Goal: Task Accomplishment & Management: Use online tool/utility

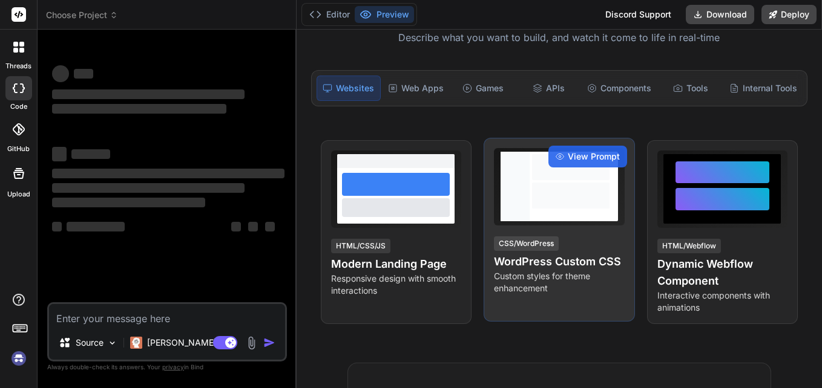
scroll to position [121, 0]
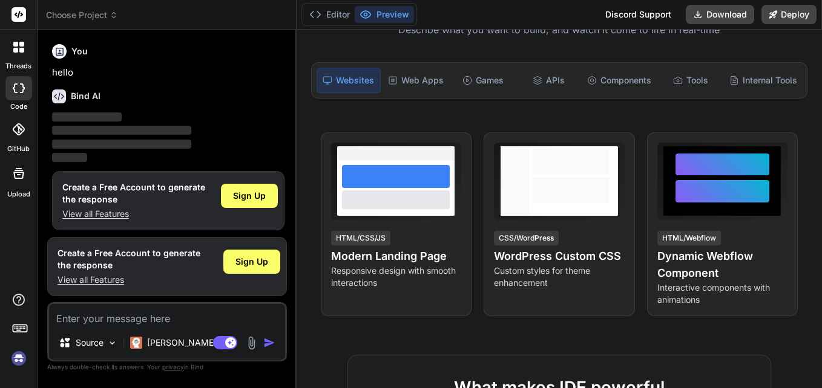
scroll to position [5, 0]
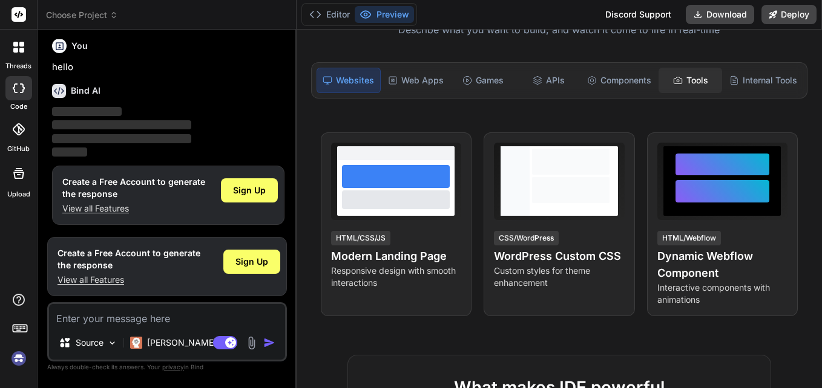
click at [700, 87] on div "Tools" at bounding box center [690, 80] width 64 height 25
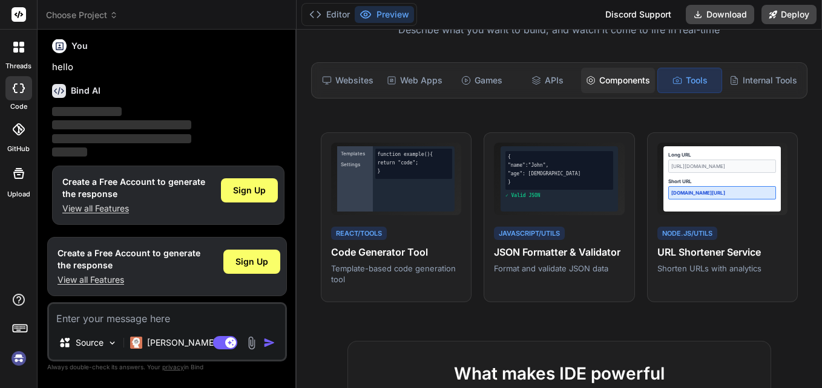
click at [596, 85] on div "Components" at bounding box center [618, 80] width 74 height 25
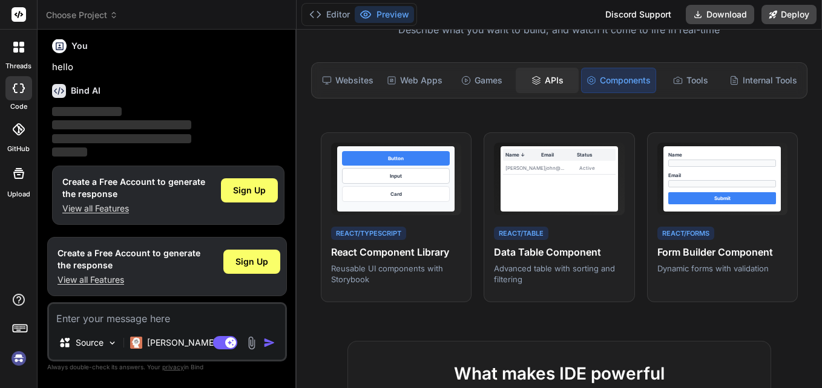
click at [549, 84] on div "APIs" at bounding box center [548, 80] width 64 height 25
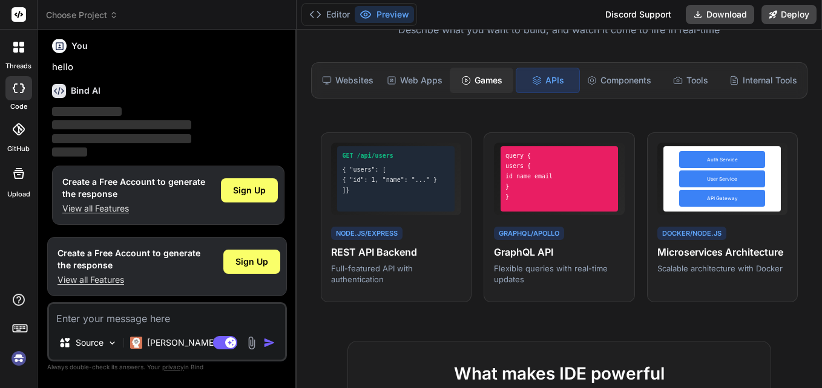
click at [472, 84] on div "Games" at bounding box center [482, 80] width 64 height 25
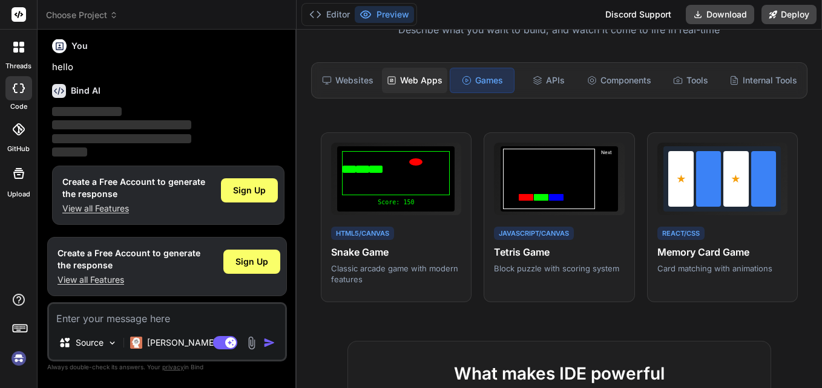
click at [391, 85] on div "Web Apps" at bounding box center [414, 80] width 65 height 25
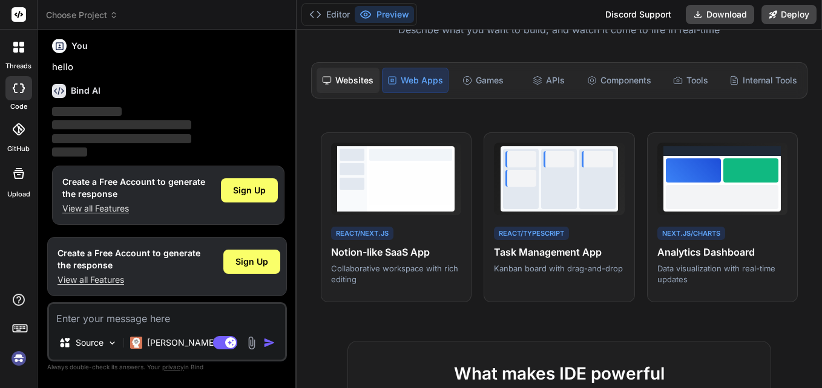
click at [348, 81] on div "Websites" at bounding box center [348, 80] width 64 height 25
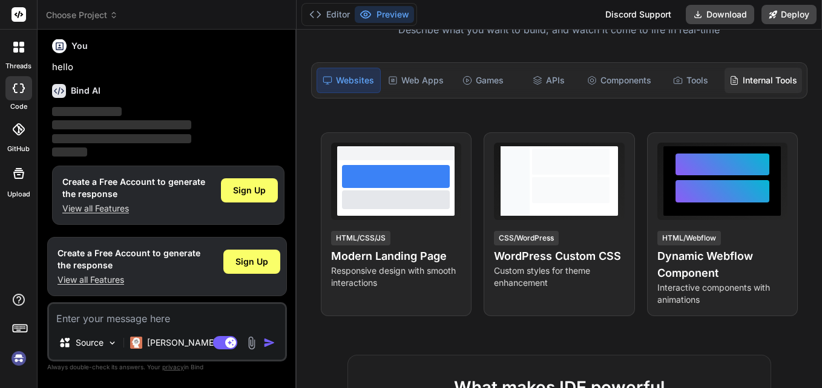
click at [751, 89] on div "Internal Tools" at bounding box center [762, 80] width 77 height 25
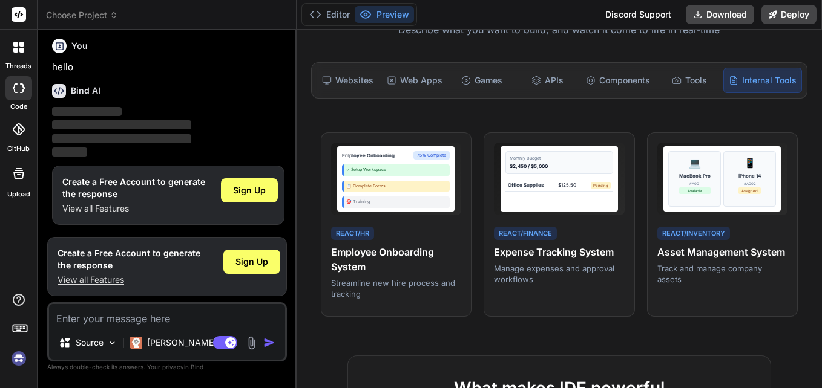
click at [23, 94] on div at bounding box center [18, 88] width 27 height 24
click at [21, 47] on icon at bounding box center [18, 47] width 11 height 11
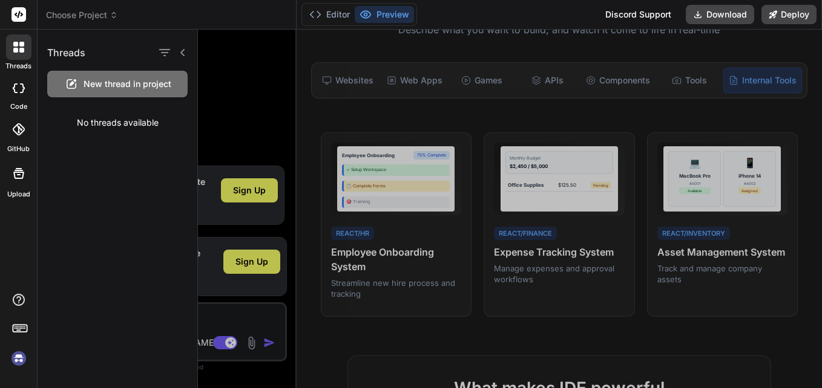
click at [137, 68] on div "Threads" at bounding box center [118, 50] width 160 height 41
click at [136, 73] on div "New thread in project" at bounding box center [117, 84] width 140 height 27
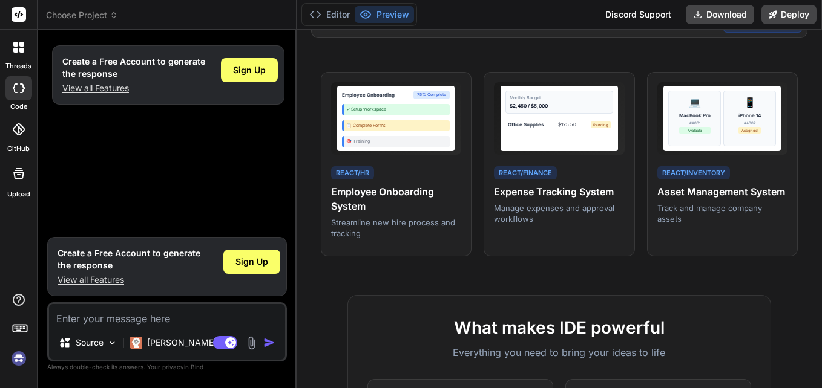
click at [186, 166] on div "Create a Free Account to generate the response View all Features Sign Up" at bounding box center [168, 135] width 237 height 192
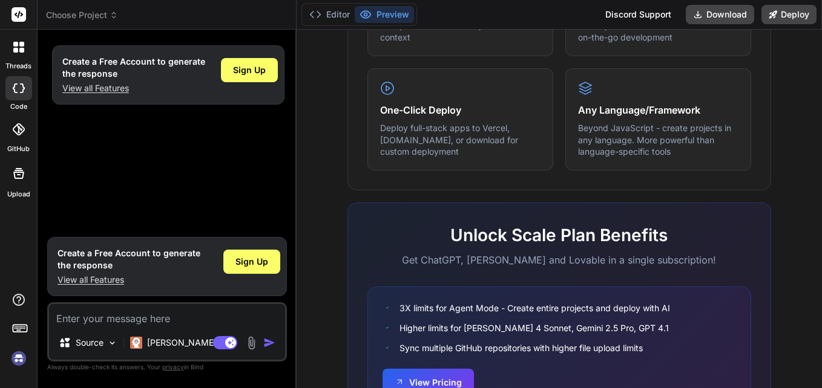
scroll to position [796, 0]
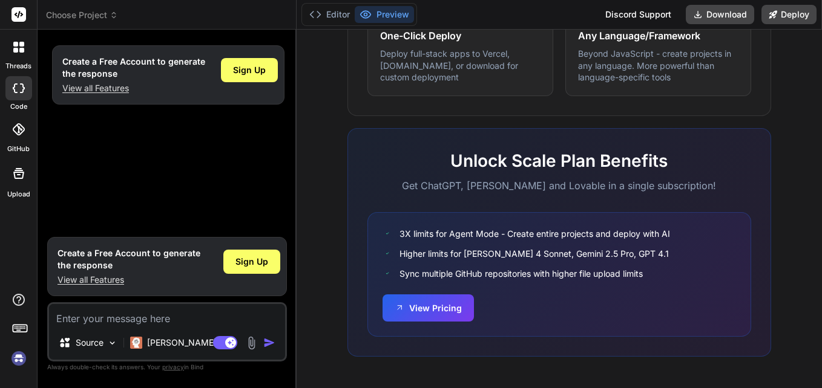
click at [15, 326] on icon at bounding box center [19, 328] width 17 height 17
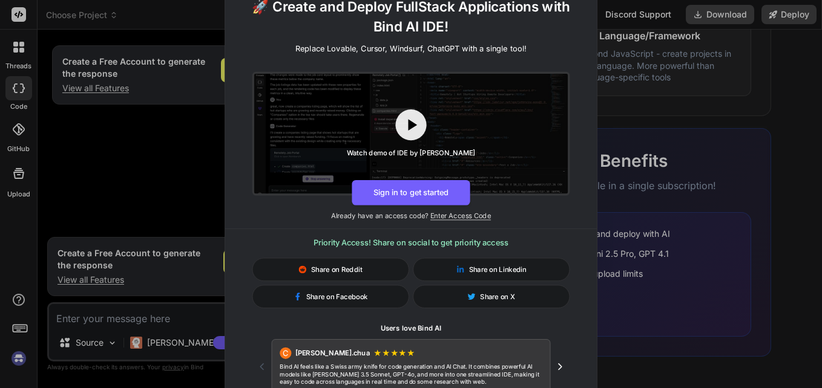
click at [128, 207] on div "🚀 Create and Deploy FullStack Applications with Bind AI IDE! Replace Lovable, C…" at bounding box center [411, 194] width 822 height 388
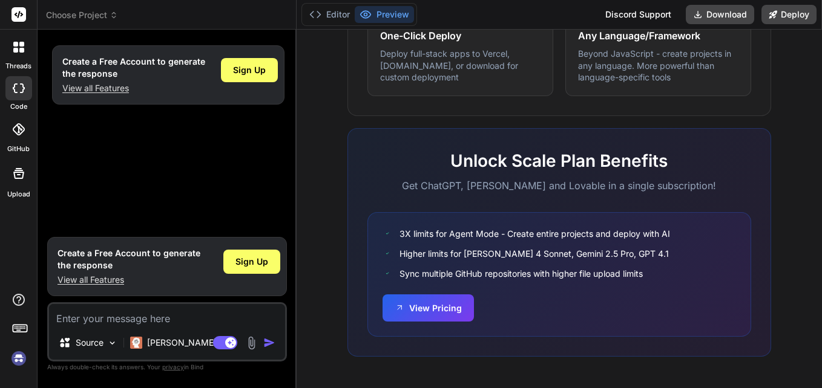
click at [20, 175] on icon at bounding box center [18, 173] width 15 height 15
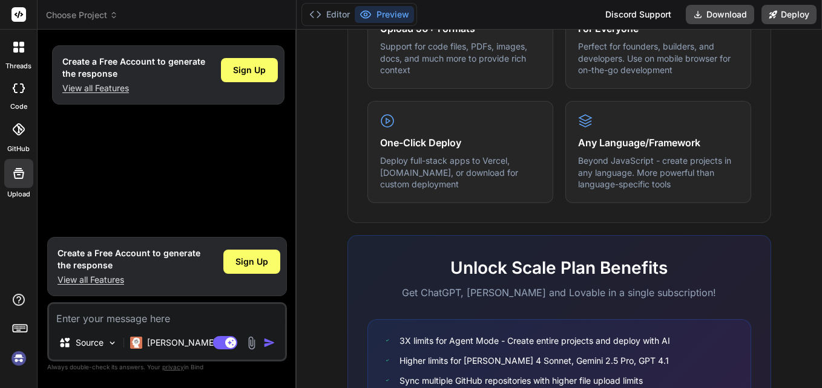
scroll to position [493, 0]
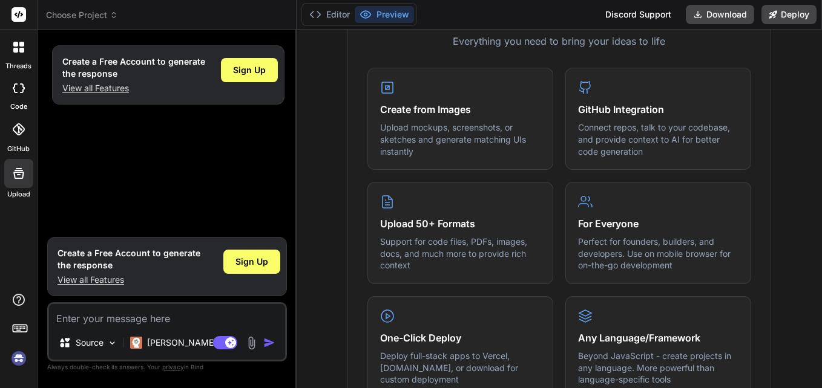
click at [145, 191] on div "Create a Free Account to generate the response View all Features Sign Up" at bounding box center [168, 135] width 237 height 192
click at [6, 90] on div at bounding box center [18, 88] width 27 height 24
click at [13, 90] on icon at bounding box center [19, 89] width 12 height 10
type textarea "x"
click at [84, 21] on span "Choose Project" at bounding box center [82, 15] width 72 height 12
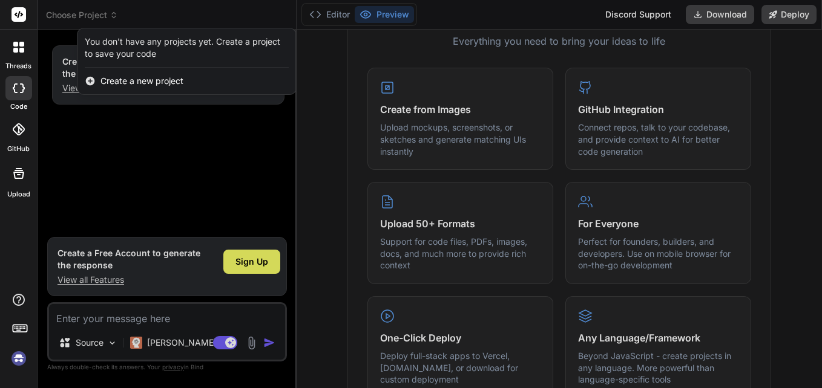
click at [96, 129] on div at bounding box center [411, 194] width 822 height 388
click at [96, 129] on div "Create a Free Account to generate the response View all Features Sign Up" at bounding box center [168, 135] width 237 height 192
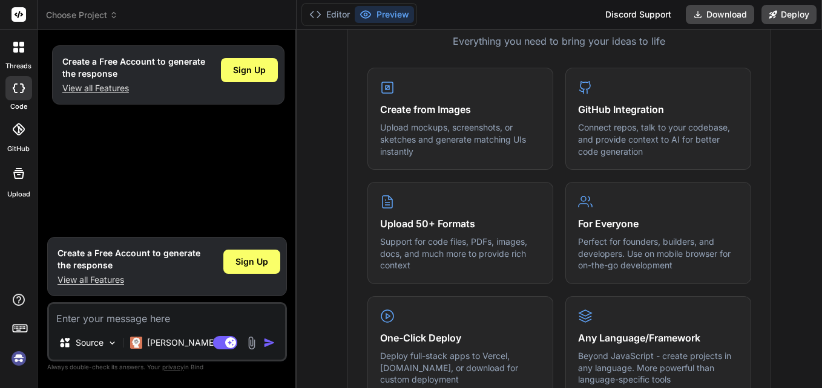
drag, startPoint x: 96, startPoint y: 129, endPoint x: 83, endPoint y: 16, distance: 113.9
click at [83, 16] on span "Choose Project" at bounding box center [82, 15] width 72 height 12
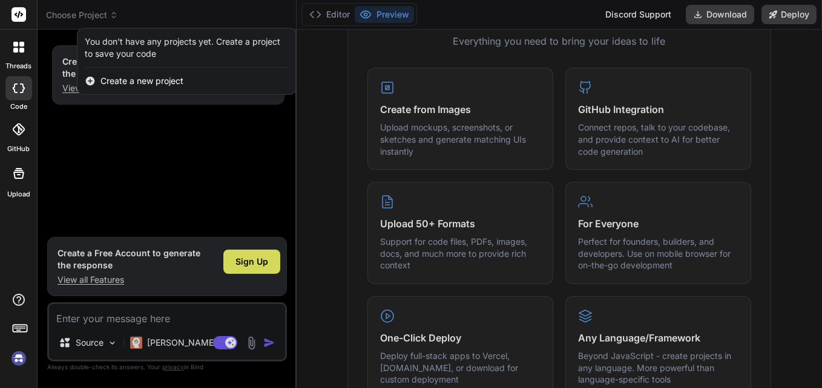
click at [132, 84] on span "Create a new project" at bounding box center [141, 81] width 83 height 12
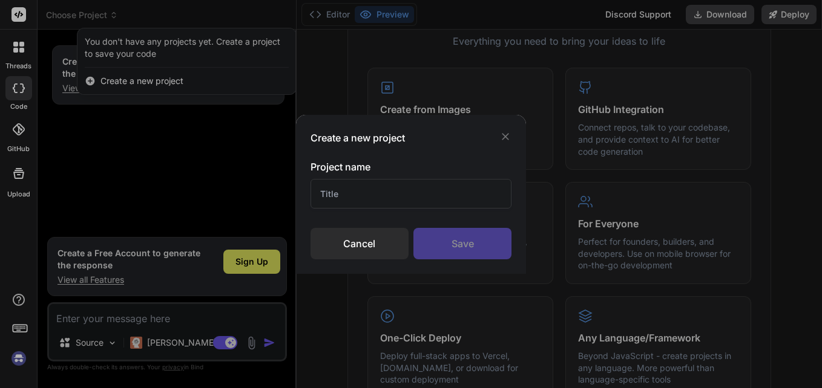
click at [386, 206] on input "text" at bounding box center [410, 194] width 201 height 30
type input "wee"
click at [451, 241] on div "Save" at bounding box center [462, 243] width 98 height 31
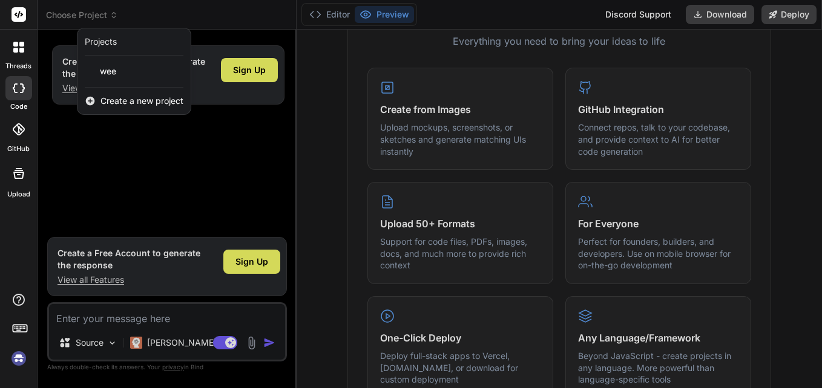
click at [139, 175] on div at bounding box center [411, 194] width 822 height 388
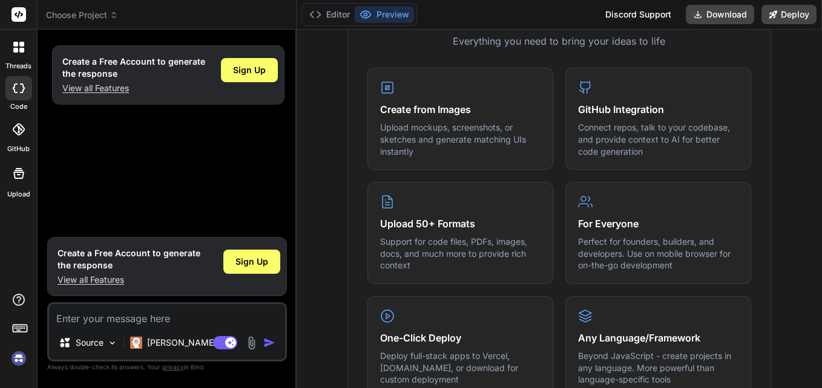
click at [92, 21] on header "Choose Project Created with Pixso." at bounding box center [167, 15] width 259 height 30
click at [91, 15] on span "Choose Project" at bounding box center [82, 15] width 72 height 12
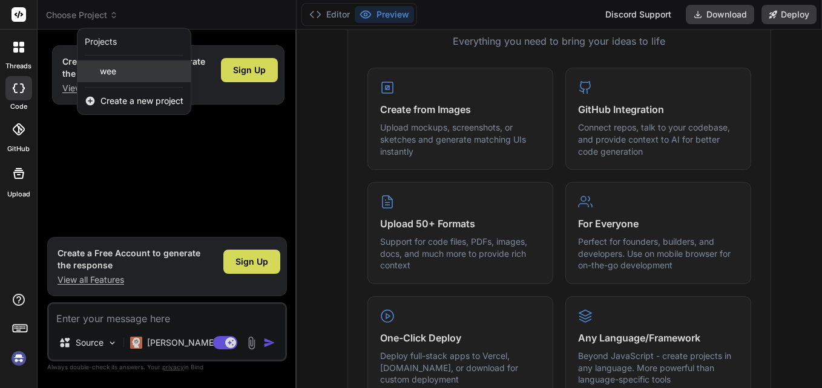
click at [112, 65] on span "wee" at bounding box center [108, 71] width 16 height 12
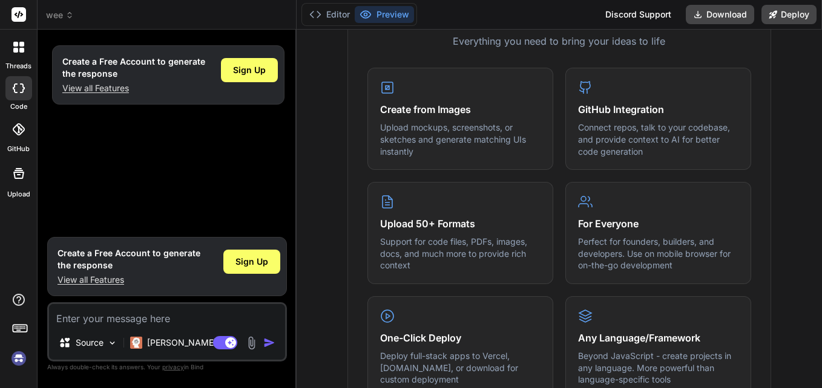
click at [166, 168] on div "Create a Free Account to generate the response View all Features Sign Up" at bounding box center [168, 135] width 237 height 192
click at [19, 7] on rect at bounding box center [18, 14] width 15 height 15
click at [387, 25] on div "Editor Preview" at bounding box center [359, 14] width 116 height 23
click at [340, 12] on button "Editor" at bounding box center [329, 14] width 50 height 17
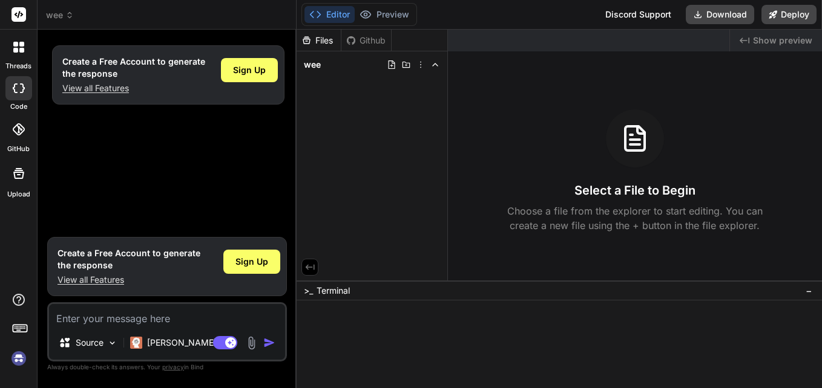
click at [375, 126] on div "Files Github wee" at bounding box center [372, 155] width 151 height 251
click at [534, 133] on div "Select a File to Begin Choose a file from the explorer to start editing. You ca…" at bounding box center [635, 171] width 374 height 123
click at [617, 221] on p "Choose a file from the explorer to start editing. You can create a new file usi…" at bounding box center [634, 218] width 271 height 29
click at [628, 195] on h3 "Select a File to Begin" at bounding box center [634, 190] width 121 height 17
click at [363, 67] on div "wee" at bounding box center [371, 64] width 141 height 17
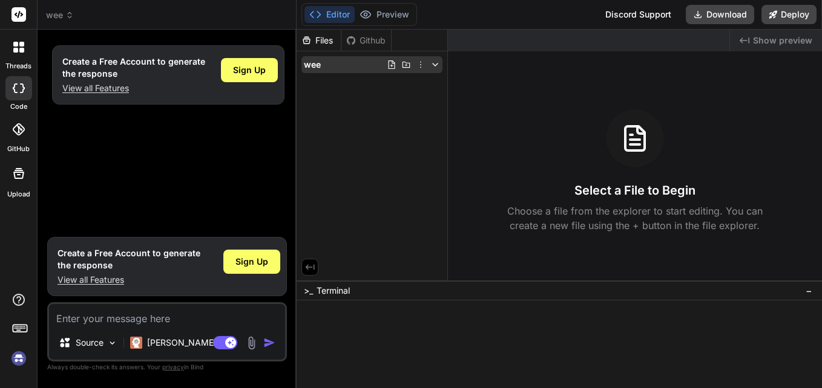
click at [315, 64] on span "wee" at bounding box center [312, 65] width 17 height 12
click at [363, 44] on div "Github" at bounding box center [366, 40] width 50 height 12
click at [373, 63] on div "wee" at bounding box center [371, 64] width 141 height 17
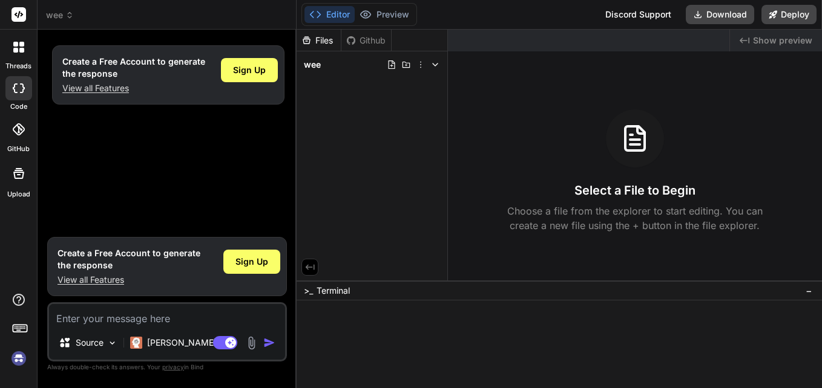
click at [373, 63] on div "wee" at bounding box center [371, 64] width 141 height 17
click at [289, 150] on div "Bind AI Web Search Created with Pixso. Code Generator Create a Free Account to …" at bounding box center [167, 209] width 259 height 358
click at [154, 139] on div "Create a Free Account to generate the response View all Features Sign Up" at bounding box center [168, 135] width 237 height 192
click at [106, 346] on div "Source" at bounding box center [88, 343] width 68 height 24
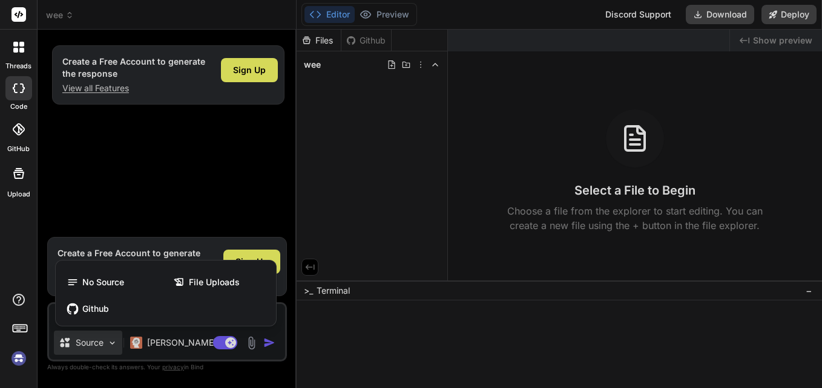
click at [255, 186] on div at bounding box center [411, 194] width 822 height 388
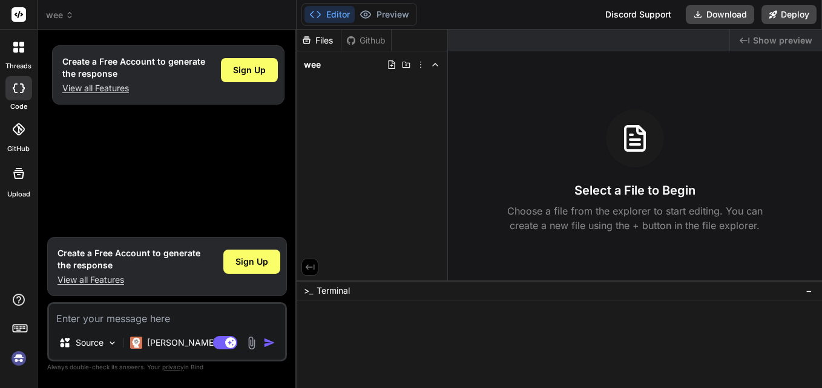
click at [418, 159] on div "Files Github wee" at bounding box center [372, 155] width 151 height 251
click at [243, 77] on div "Sign Up" at bounding box center [249, 70] width 57 height 24
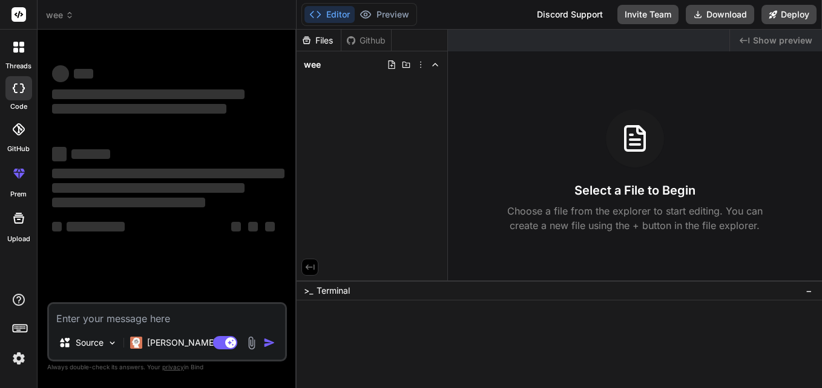
type textarea "x"
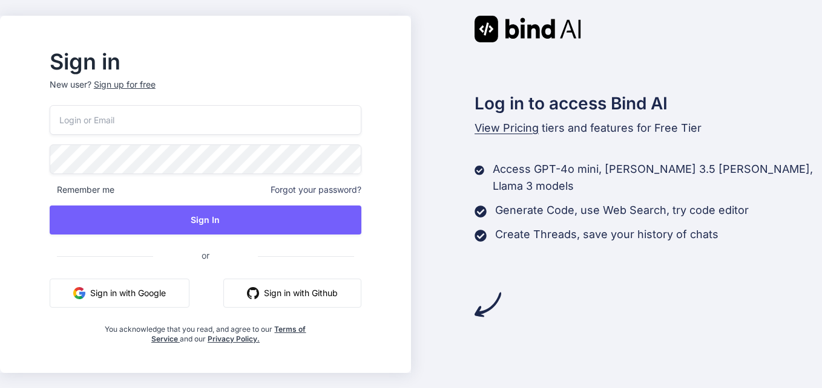
click at [308, 122] on input "email" at bounding box center [206, 120] width 312 height 30
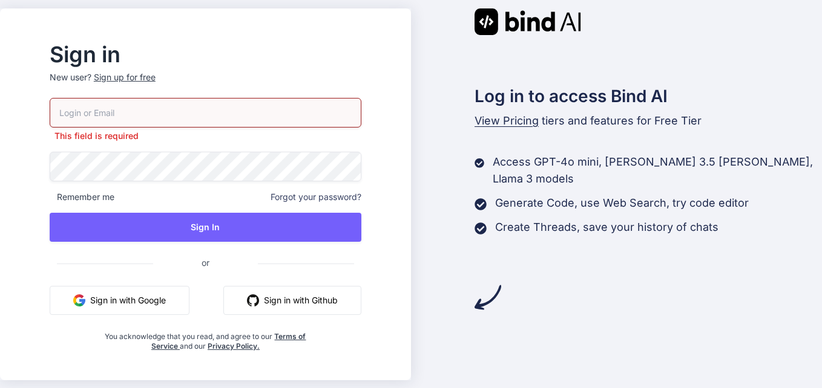
click at [314, 135] on div "This field is required Remember me Forgot your password? Sign In or Sign in wit…" at bounding box center [206, 225] width 312 height 254
click at [290, 124] on input "email" at bounding box center [206, 113] width 312 height 30
click at [151, 76] on div "Sign up for free" at bounding box center [125, 77] width 62 height 12
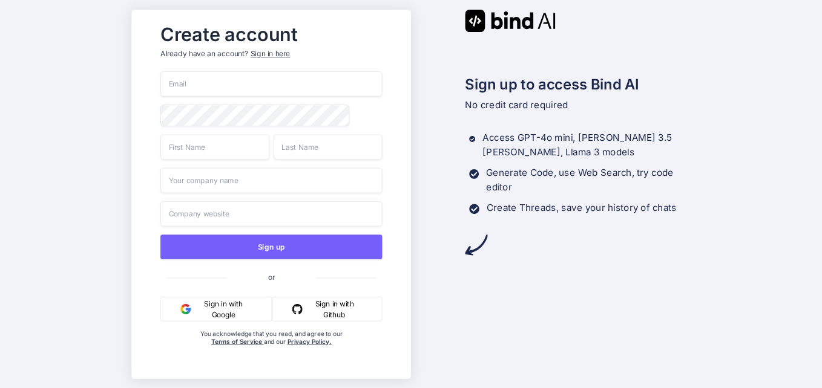
click at [214, 85] on input "email" at bounding box center [271, 83] width 222 height 25
click at [209, 90] on input "email" at bounding box center [271, 83] width 222 height 25
type input "j"
type input "jawejo6980@dotxan.com"
click at [370, 117] on span at bounding box center [376, 115] width 12 height 21
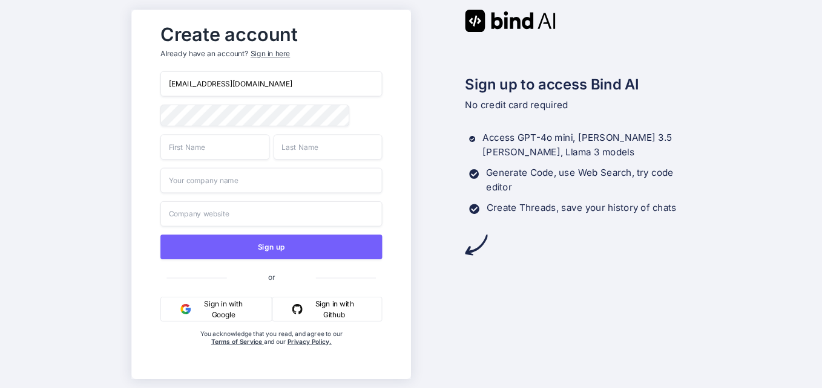
click at [212, 148] on input "text" at bounding box center [214, 146] width 109 height 25
type input "Boss"
click at [292, 142] on input "text" at bounding box center [328, 146] width 109 height 25
type input "Dk"
click at [272, 186] on input "text" at bounding box center [271, 180] width 222 height 25
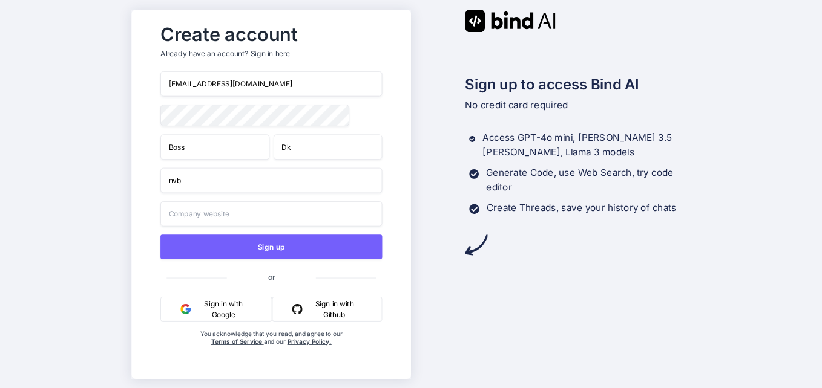
type input "nvb"
click at [243, 225] on input "text" at bounding box center [271, 213] width 222 height 25
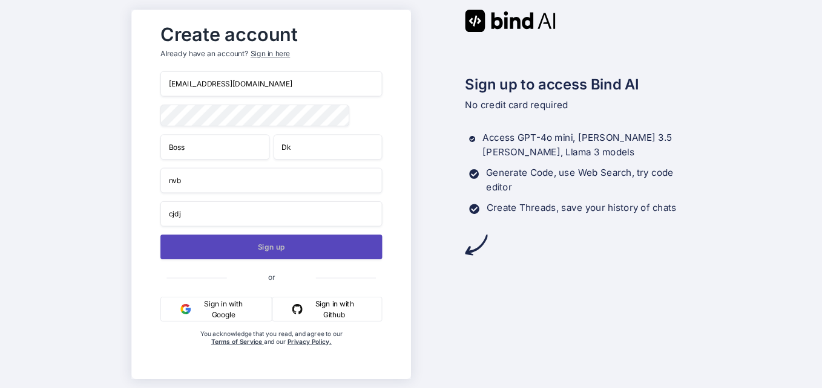
type input "cjdj"
click at [258, 241] on button "Sign up" at bounding box center [271, 247] width 222 height 25
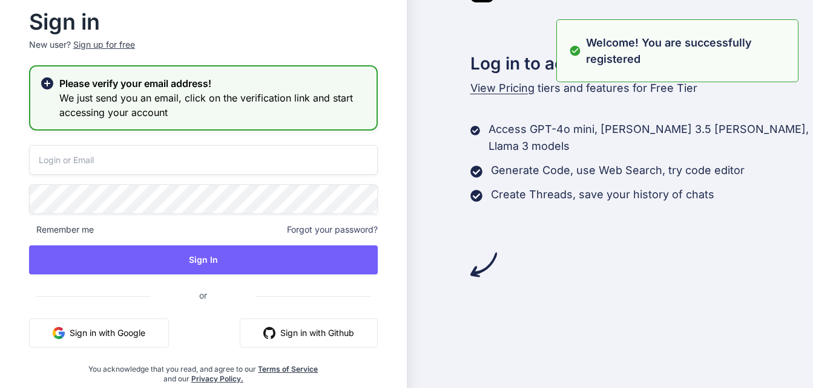
click at [119, 165] on input "email" at bounding box center [203, 160] width 349 height 30
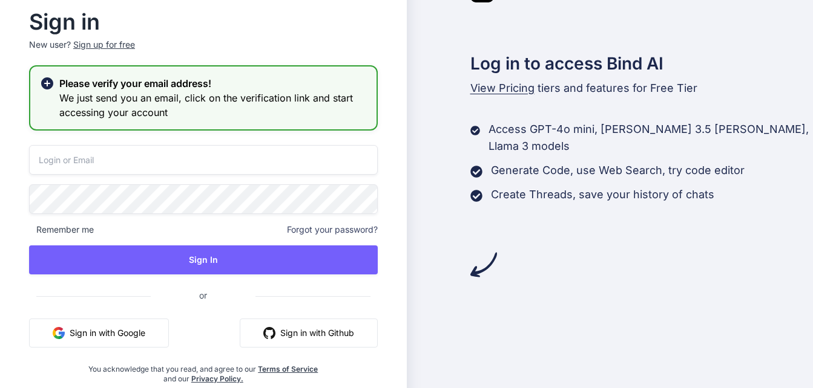
click at [63, 156] on input "email" at bounding box center [203, 160] width 349 height 30
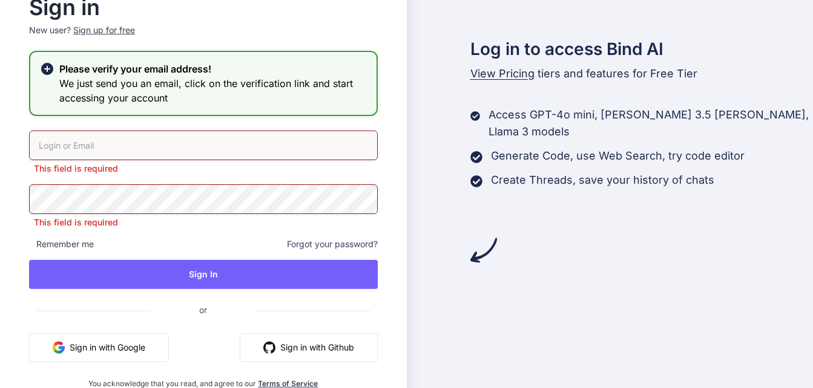
click at [117, 150] on input "email" at bounding box center [203, 146] width 349 height 30
click at [107, 153] on input "email" at bounding box center [203, 146] width 349 height 30
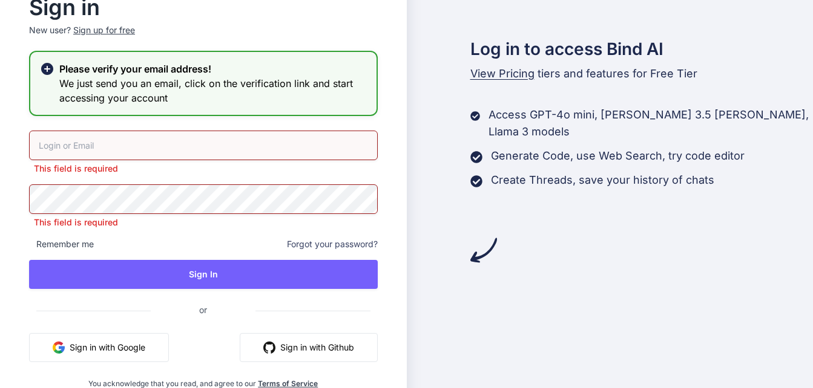
click at [107, 153] on input "email" at bounding box center [203, 146] width 349 height 30
type input "jawejo6980@dotxan.com"
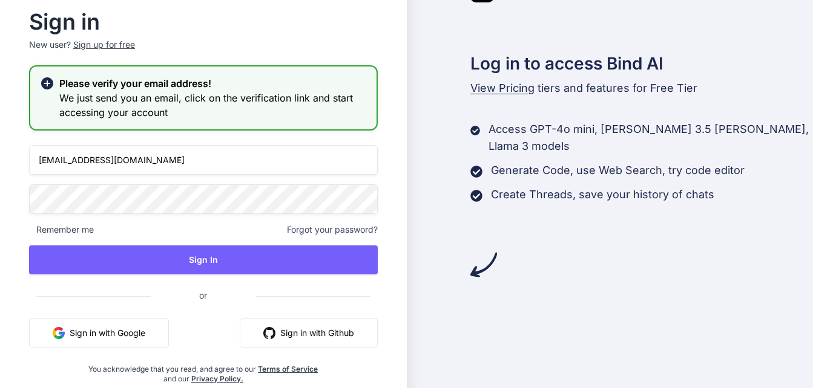
click at [364, 186] on span at bounding box center [370, 197] width 15 height 24
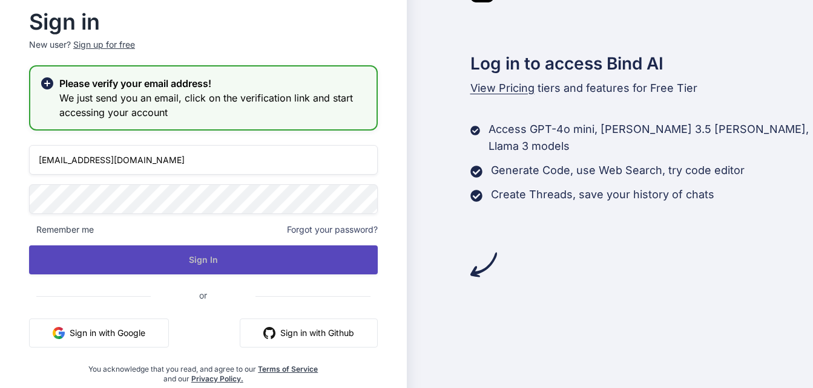
click at [221, 257] on button "Sign In" at bounding box center [203, 260] width 349 height 29
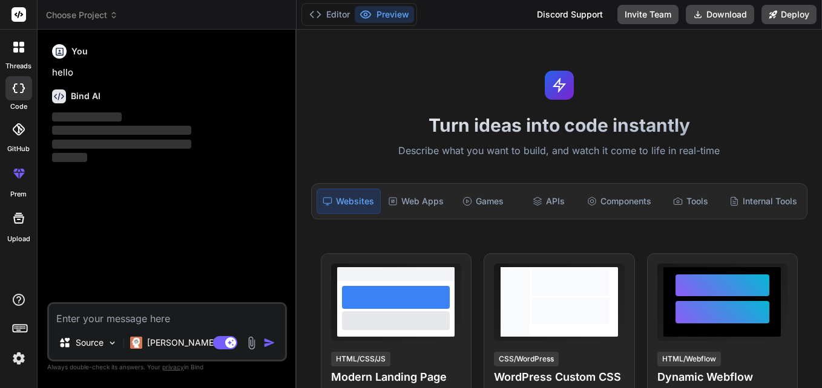
click at [94, 93] on h6 "Bind AI" at bounding box center [86, 96] width 30 height 12
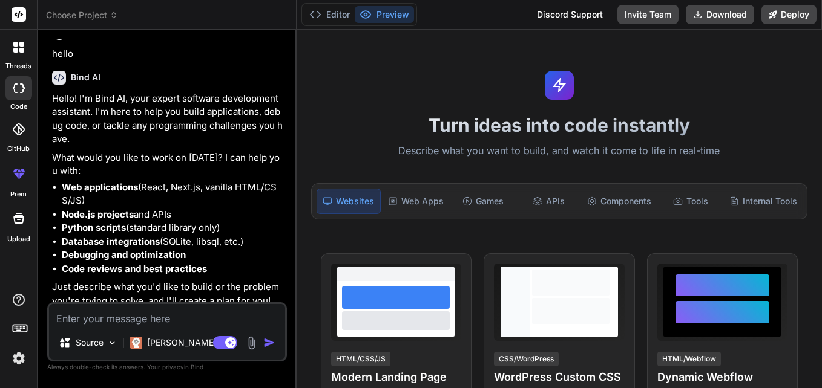
scroll to position [27, 0]
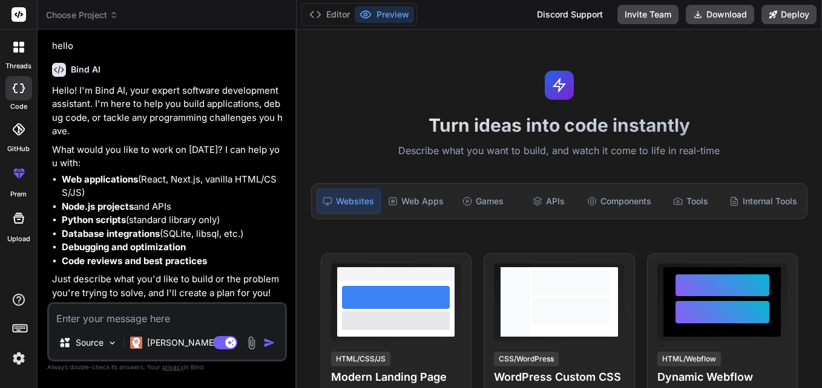
type textarea "x"
click at [150, 323] on textarea at bounding box center [167, 315] width 236 height 22
click at [156, 313] on textarea at bounding box center [167, 315] width 236 height 22
click at [189, 318] on textarea at bounding box center [167, 315] width 236 height 22
paste textarea "import React, { useState } from "react"; import { makeStyles } from "@material-…"
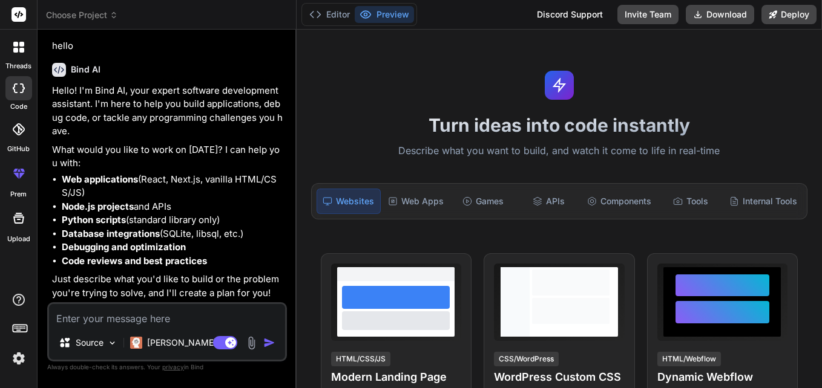
type textarea "import React, { useState } from "react"; import { makeStyles } from "@material-…"
type textarea "x"
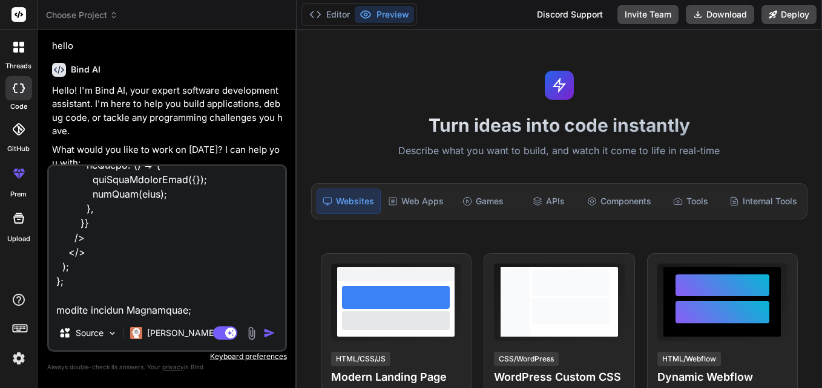
type textarea "import React, { useState } from "react"; import { makeStyles } from "@material-…"
type textarea "x"
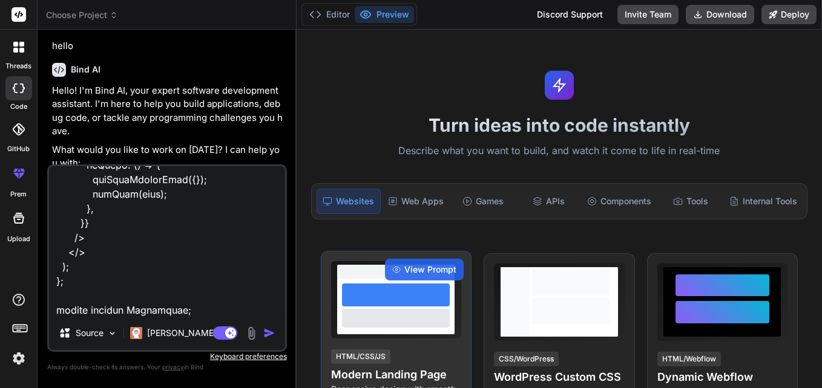
type textarea "import React, { useState } from "react"; import { makeStyles } from "@material-…"
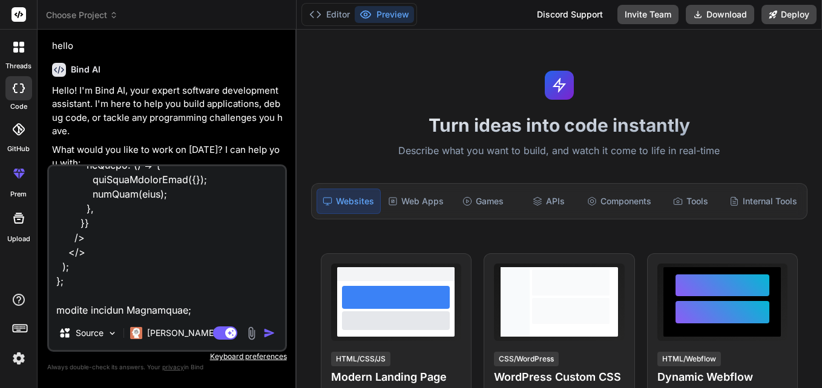
type textarea "x"
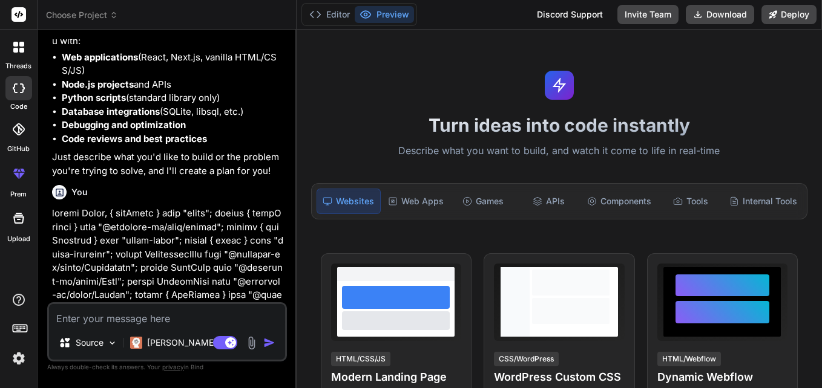
scroll to position [290, 0]
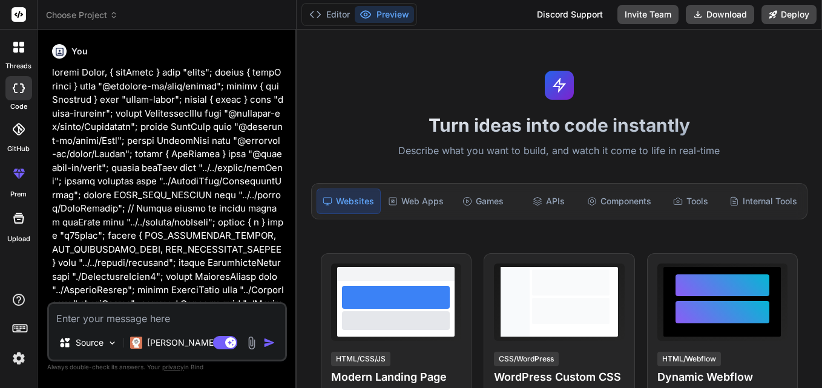
paste textarea "Line 93:9: 'classes' is assigned a value but never used no-unused-vars Line 118…"
type textarea "Line 93:9: 'classes' is assigned a value but never used no-unused-vars Line 118…"
type textarea "x"
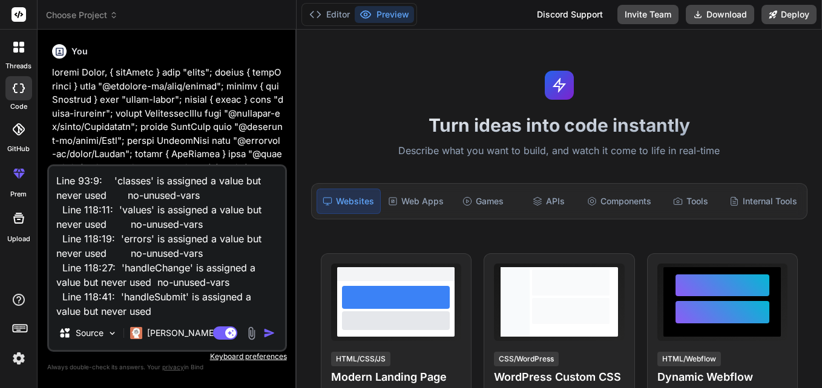
scroll to position [1, 0]
type textarea "Line 93:9: 'classes' is assigned a value but never used no-unused-vars Line 118…"
type textarea "x"
type textarea "Line 93:9: 'classes' is assigned a value but never used no-unused-vars Line 118…"
type textarea "x"
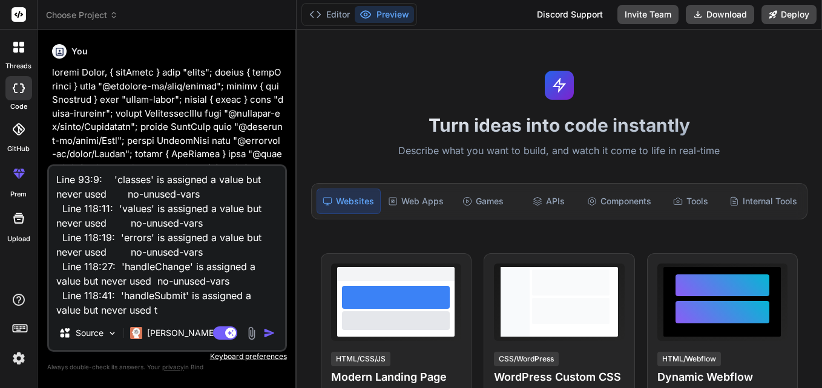
type textarea "Line 93:9: 'classes' is assigned a value but never used no-unused-vars Line 118…"
type textarea "x"
type textarea "Line 93:9: 'classes' is assigned a value but never used no-unused-vars Line 118…"
type textarea "x"
type textarea "Line 93:9: 'classes' is assigned a value but never used no-unused-vars Line 118…"
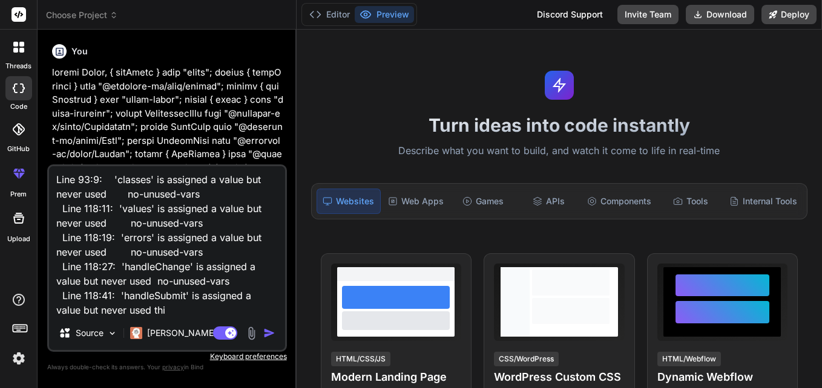
type textarea "x"
type textarea "Line 93:9: 'classes' is assigned a value but never used no-unused-vars Line 118…"
type textarea "x"
type textarea "Line 93:9: 'classes' is assigned a value but never used no-unused-vars Line 118…"
type textarea "x"
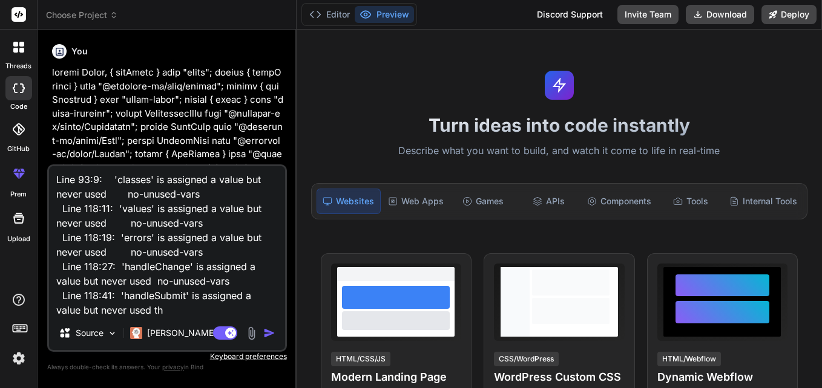
type textarea "Line 93:9: 'classes' is assigned a value but never used no-unused-vars Line 118…"
type textarea "x"
type textarea "Line 93:9: 'classes' is assigned a value but never used no-unused-vars Line 118…"
type textarea "x"
type textarea "Line 93:9: 'classes' is assigned a value but never used no-unused-vars Line 118…"
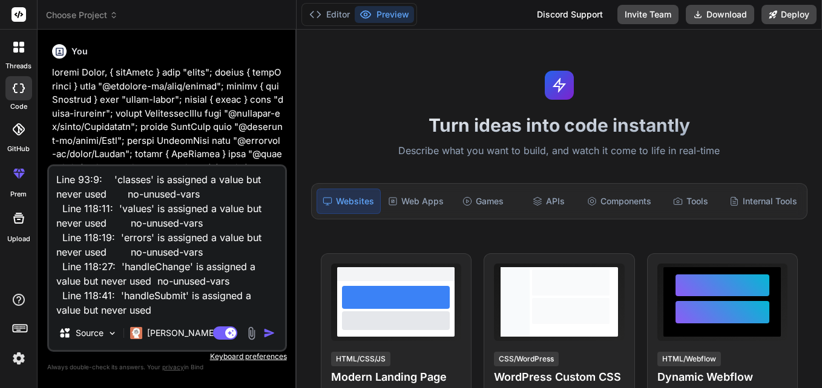
type textarea "x"
type textarea "Line 93:9: 'classes' is assigned a value but never used no-unused-vars Line 118…"
type textarea "x"
type textarea "Line 93:9: 'classes' is assigned a value but never used no-unused-vars Line 118…"
type textarea "x"
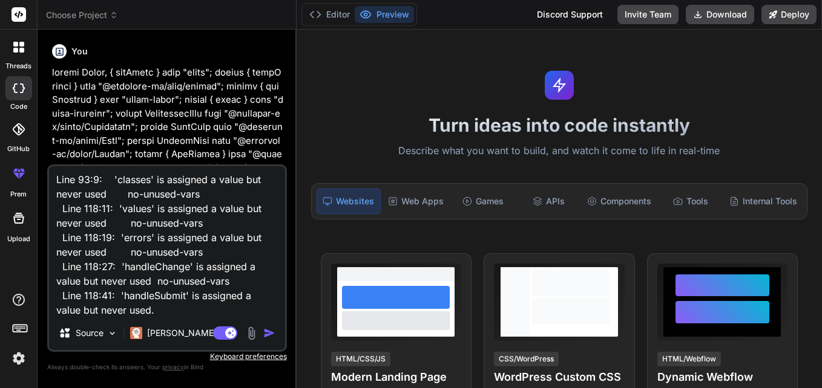
type textarea "Line 93:9: 'classes' is assigned a value but never used no-unused-vars Line 118…"
type textarea "x"
type textarea "Line 93:9: 'classes' is assigned a value but never used no-unused-vars Line 118…"
type textarea "x"
type textarea "Line 93:9: 'classes' is assigned a value but never used no-unused-vars Line 118…"
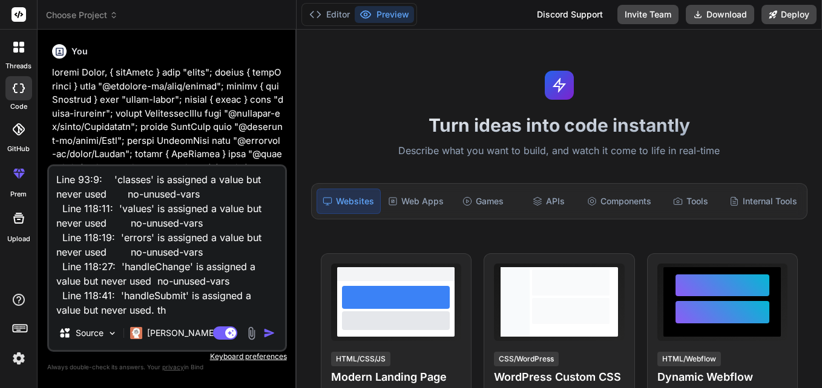
type textarea "x"
type textarea "Line 93:9: 'classes' is assigned a value but never used no-unused-vars Line 118…"
type textarea "x"
type textarea "Line 93:9: 'classes' is assigned a value but never used no-unused-vars Line 118…"
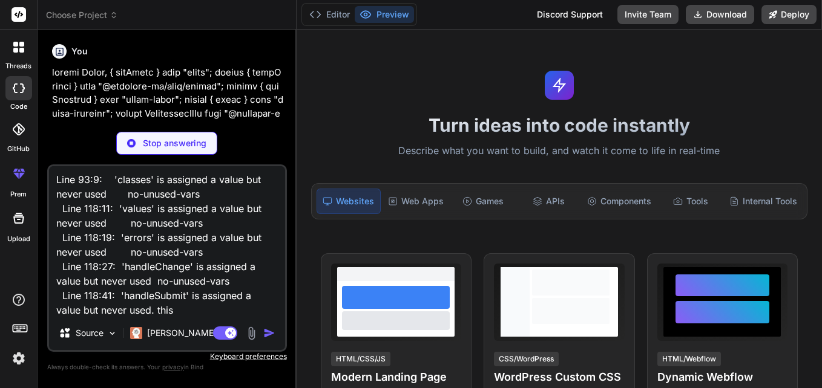
type textarea "x"
type textarea "Line 93:9: 'classes' is assigned a value but never used no-unused-vars Line 118…"
type textarea "x"
type textarea "Line 93:9: 'classes' is assigned a value but never used no-unused-vars Line 118…"
type textarea "x"
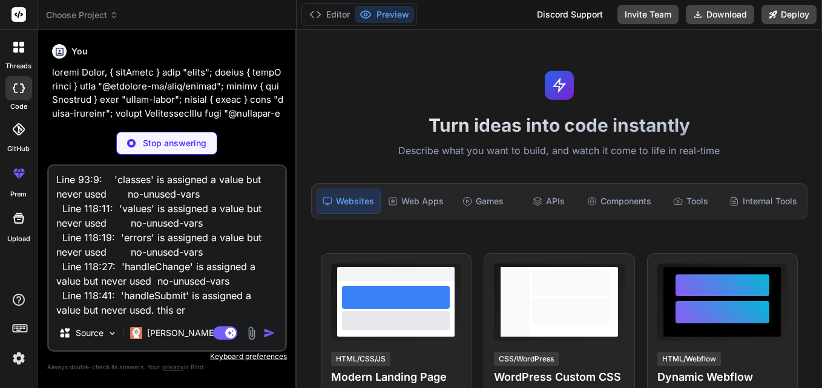
type textarea "Line 93:9: 'classes' is assigned a value but never used no-unused-vars Line 118…"
type textarea "x"
type textarea "Line 93:9: 'classes' is assigned a value but never used no-unused-vars Line 118…"
type textarea "x"
type textarea "Line 93:9: 'classes' is assigned a value but never used no-unused-vars Line 118…"
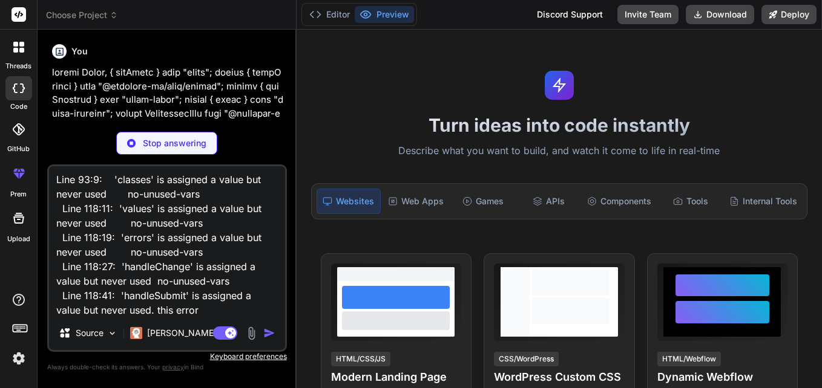
type textarea "x"
type textarea "Line 93:9: 'classes' is assigned a value but never used no-unused-vars Line 118…"
type textarea "x"
type textarea "Line 93:9: 'classes' is assigned a value but never used no-unused-vars Line 118…"
type textarea "x"
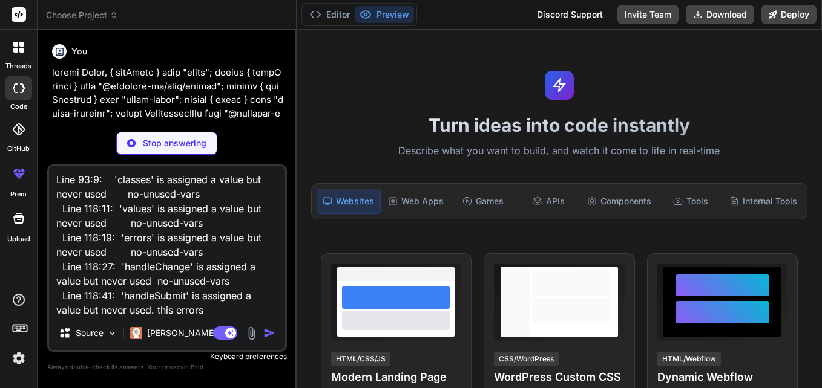
type textarea "Line 93:9: 'classes' is assigned a value but never used no-unused-vars Line 118…"
type textarea "x"
type textarea "Line 93:9: 'classes' is assigned a value but never used no-unused-vars Line 118…"
type textarea "x"
type textarea "Line 93:9: 'classes' is assigned a value but never used no-unused-vars Line 118…"
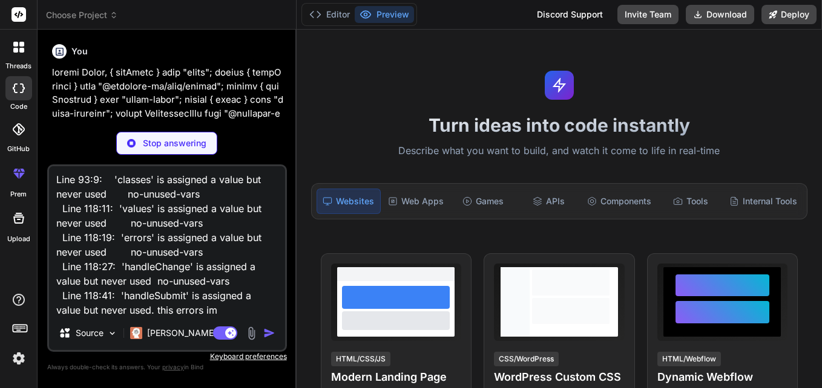
type textarea "x"
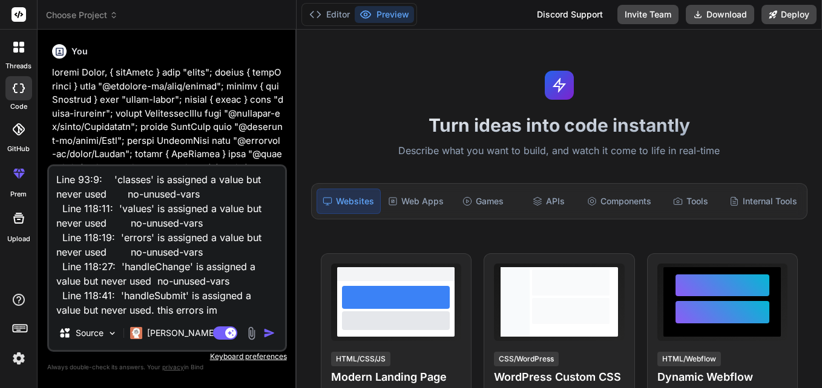
type textarea "Line 93:9: 'classes' is assigned a value but never used no-unused-vars Line 118…"
type textarea "x"
type textarea "Line 93:9: 'classes' is assigned a value but never used no-unused-vars Line 118…"
type textarea "x"
type textarea "Line 93:9: 'classes' is assigned a value but never used no-unused-vars Line 118…"
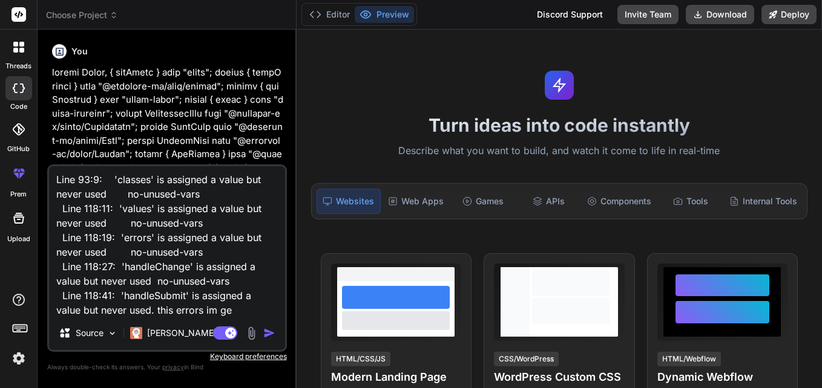
type textarea "x"
type textarea "Line 93:9: 'classes' is assigned a value but never used no-unused-vars Line 118…"
type textarea "x"
type textarea "Line 93:9: 'classes' is assigned a value but never used no-unused-vars Line 118…"
type textarea "x"
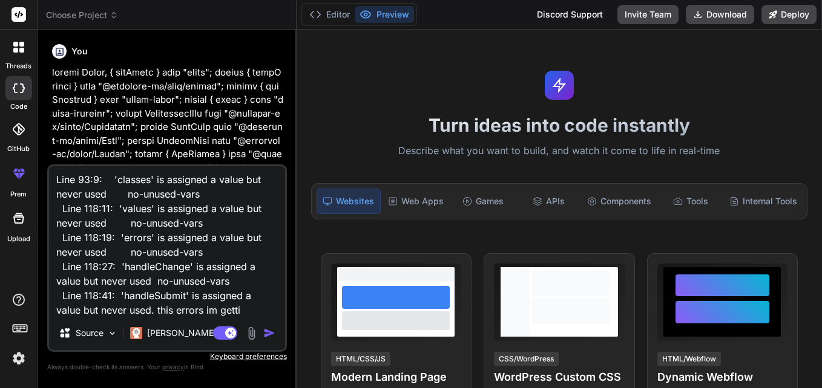
type textarea "Line 93:9: 'classes' is assigned a value but never used no-unused-vars Line 118…"
type textarea "x"
type textarea "Line 93:9: 'classes' is assigned a value but never used no-unused-vars Line 118…"
type textarea "x"
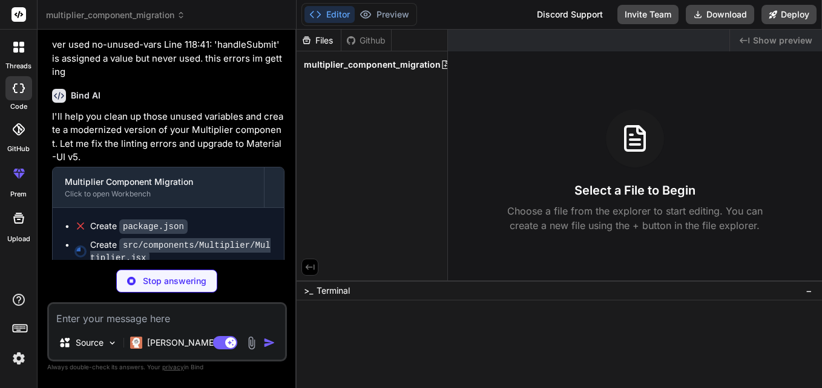
scroll to position [2029, 0]
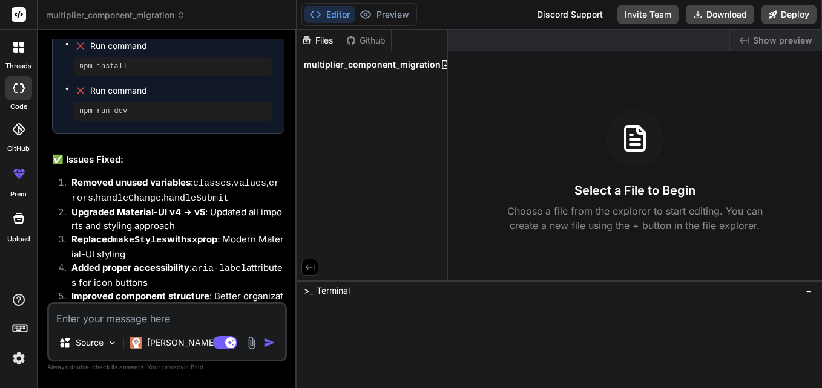
type textarea "x"
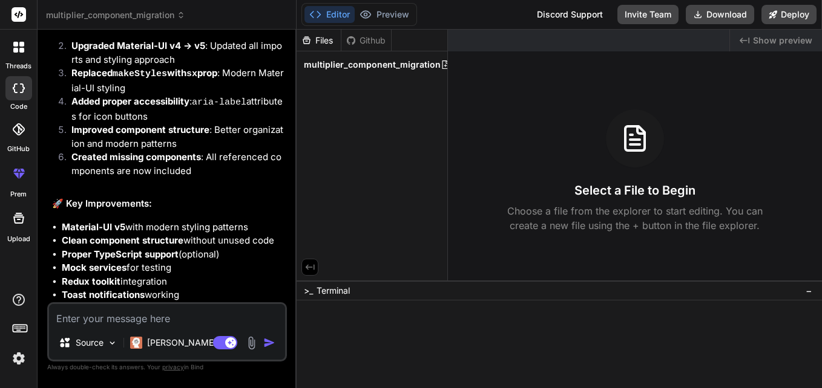
scroll to position [2718, 0]
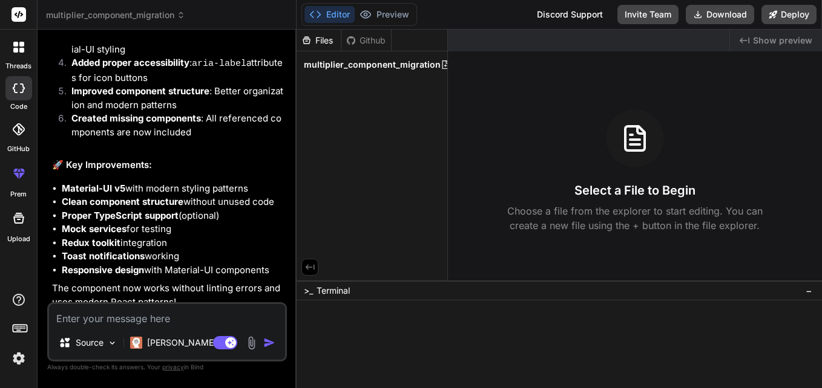
click at [172, 323] on textarea at bounding box center [167, 315] width 236 height 22
type textarea "g"
type textarea "x"
type textarea "gi"
type textarea "x"
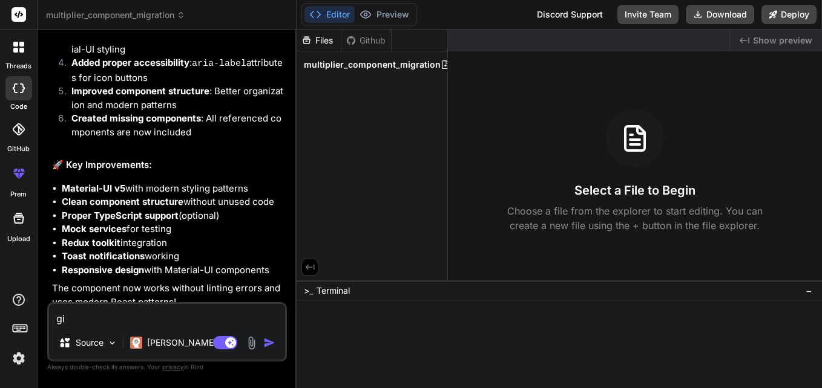
type textarea "giv"
type textarea "x"
type textarea "give"
type textarea "x"
type textarea "give"
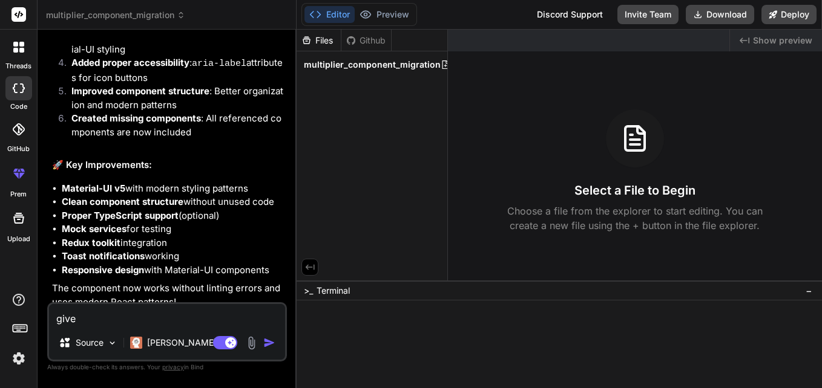
type textarea "x"
type textarea "give m"
type textarea "x"
type textarea "give me"
type textarea "x"
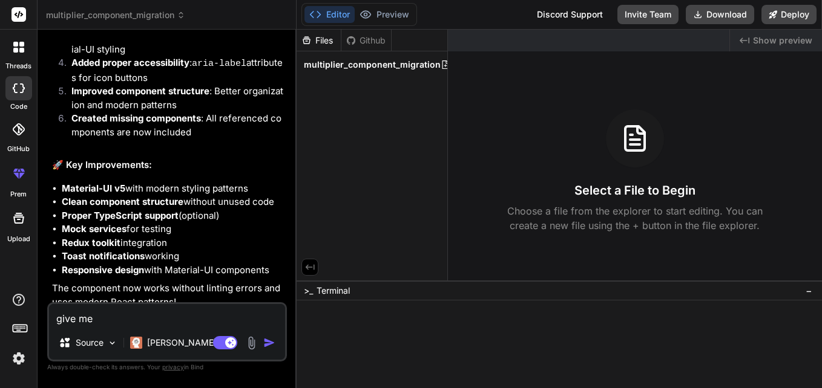
type textarea "give me"
type textarea "x"
type textarea "give me f"
type textarea "x"
type textarea "give me fu"
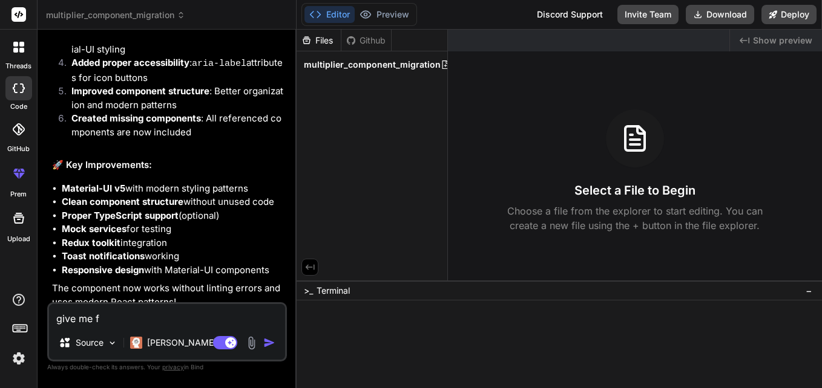
type textarea "x"
type textarea "give me ful"
type textarea "x"
type textarea "give me full"
type textarea "x"
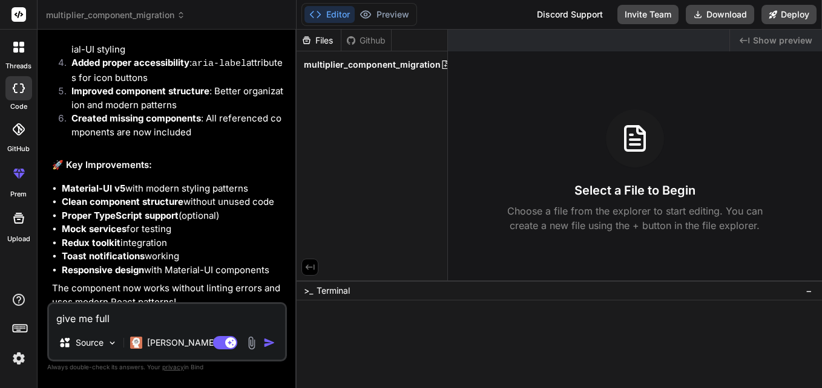
type textarea "give me fully"
type textarea "x"
type textarea "give me fully"
type textarea "x"
type textarea "give me fully u"
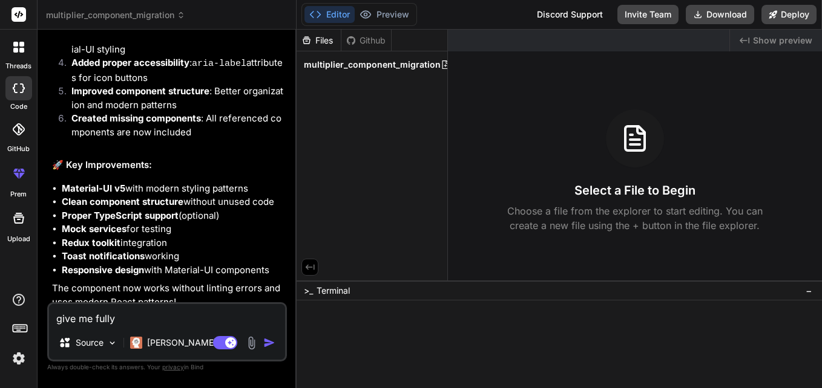
type textarea "x"
type textarea "give me fully up"
type textarea "x"
type textarea "give me fully upd"
type textarea "x"
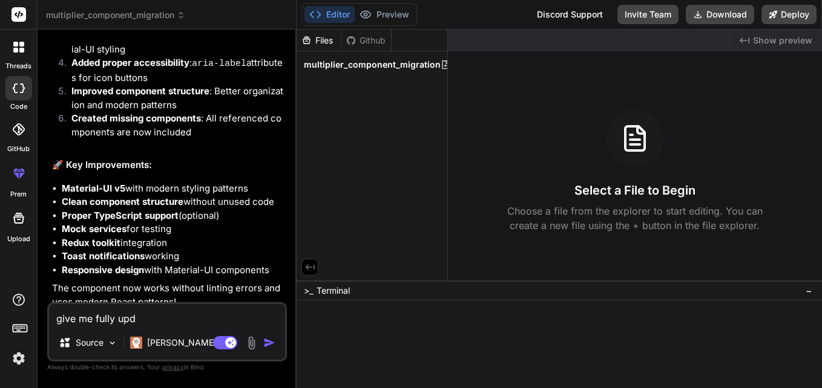
type textarea "give me fully upda"
type textarea "x"
type textarea "give me fully updat"
type textarea "x"
type textarea "give me fully update"
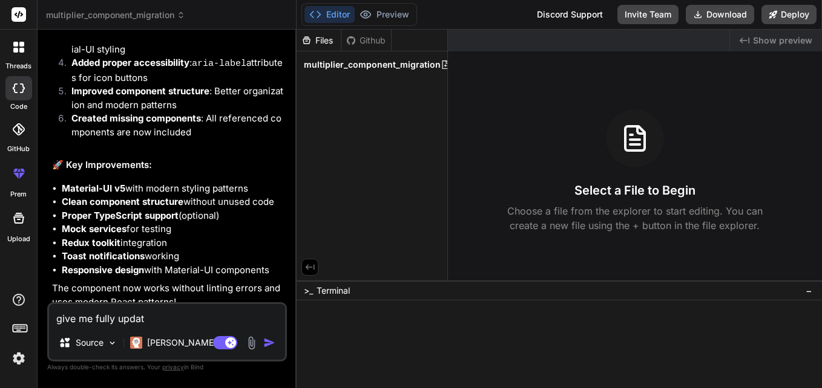
type textarea "x"
type textarea "give me fully updated"
type textarea "x"
type textarea "give me fully updated"
type textarea "x"
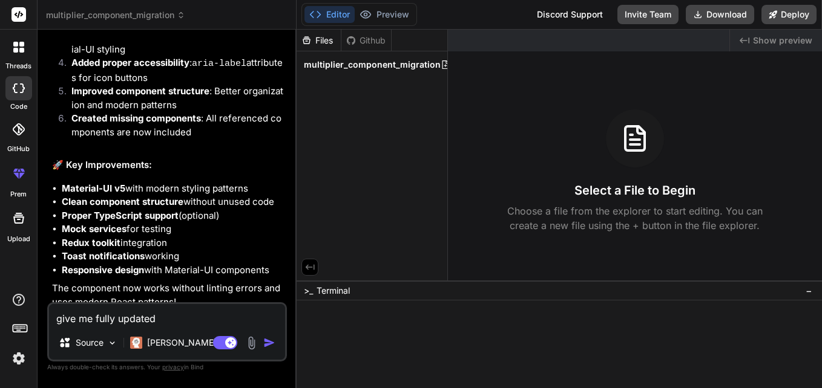
type textarea "give me fully updated c"
type textarea "x"
type textarea "give me fully updated co"
type textarea "x"
type textarea "give me fully updated cod"
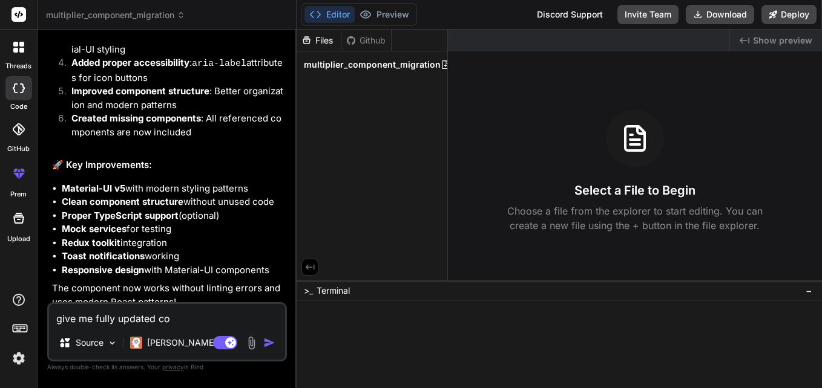
type textarea "x"
type textarea "give me fully updated code"
type textarea "x"
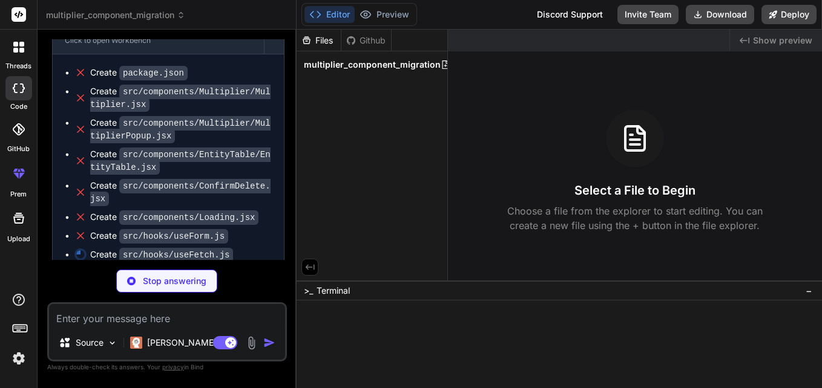
scroll to position [3092, 0]
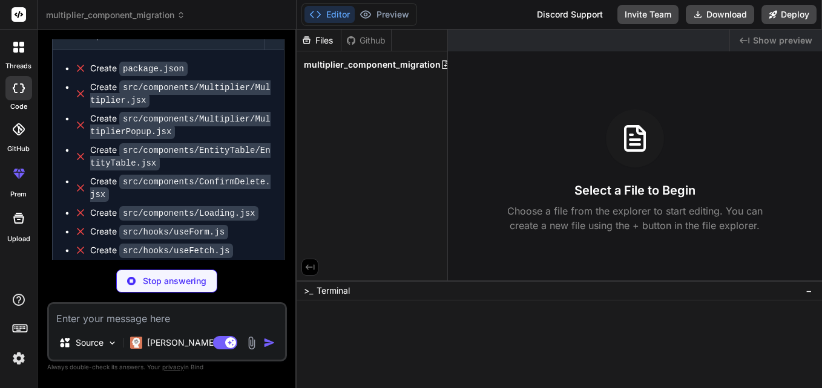
click at [148, 62] on code "package.json" at bounding box center [153, 69] width 68 height 15
click at [387, 102] on div "Files Github multiplier_component_migration" at bounding box center [372, 155] width 151 height 251
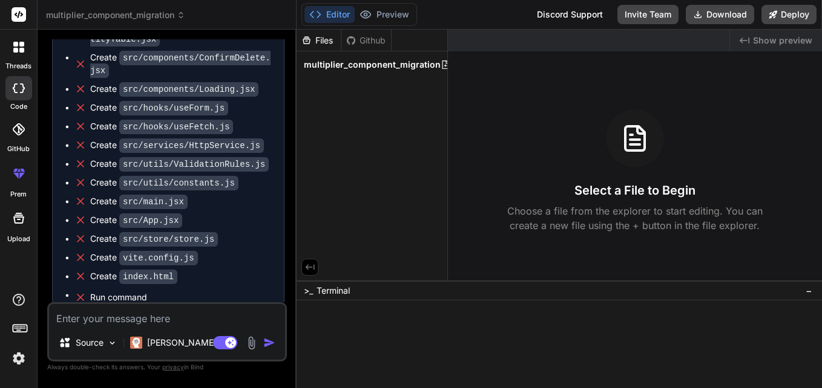
scroll to position [3289, 0]
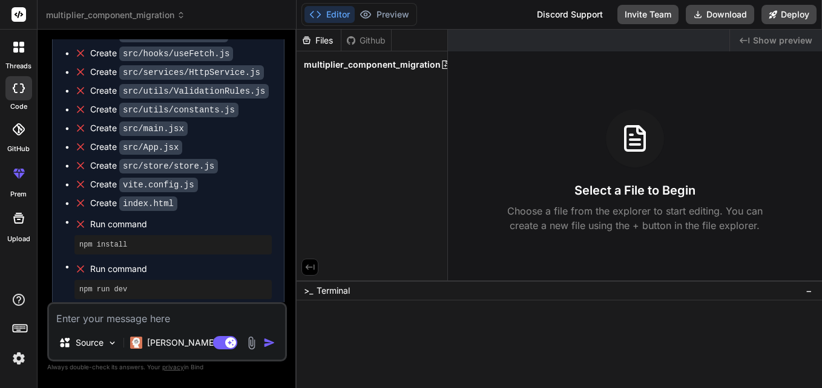
click at [172, 308] on textarea at bounding box center [167, 315] width 236 height 22
click at [114, 342] on img at bounding box center [112, 343] width 10 height 10
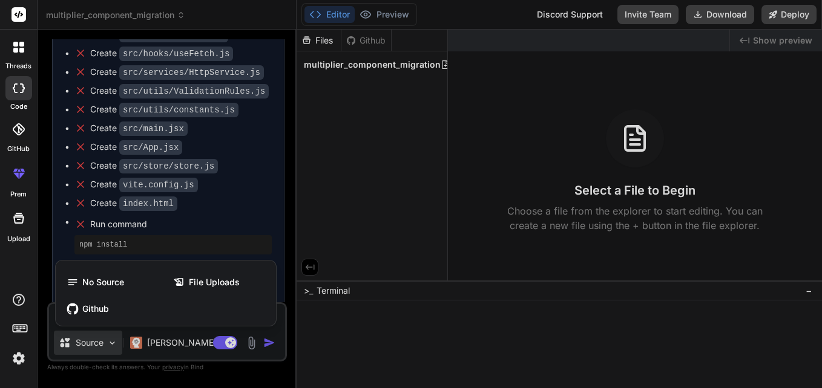
click at [47, 232] on div at bounding box center [411, 194] width 822 height 388
type textarea "x"
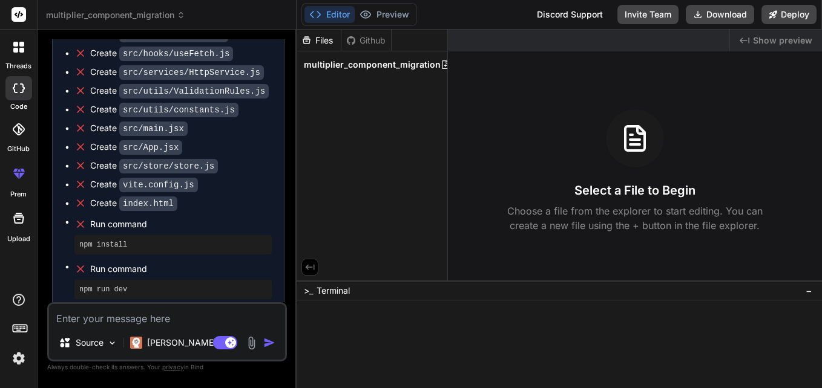
click at [104, 323] on textarea at bounding box center [167, 315] width 236 height 22
type textarea "c"
type textarea "x"
type textarea "ca"
type textarea "x"
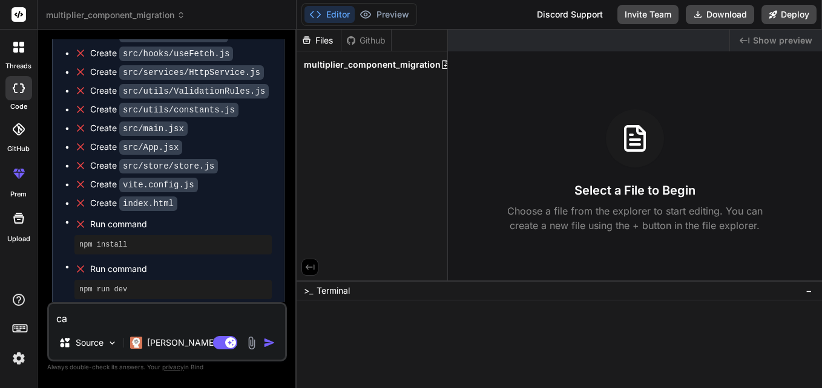
type textarea "can"
type textarea "x"
type textarea "can"
type textarea "x"
type textarea "can y"
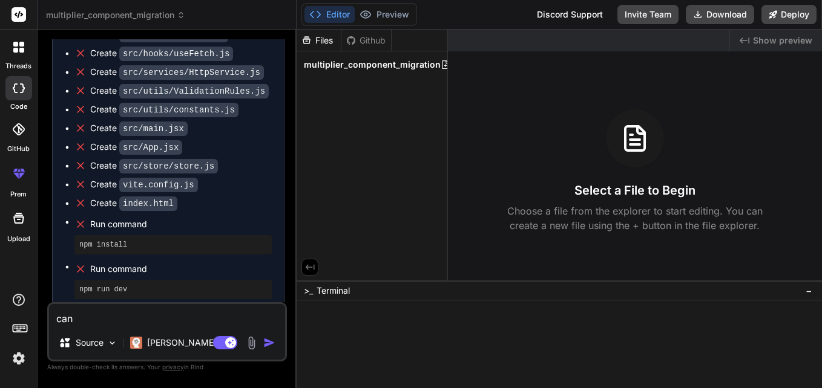
type textarea "x"
type textarea "can yo"
type textarea "x"
type textarea "can you"
type textarea "x"
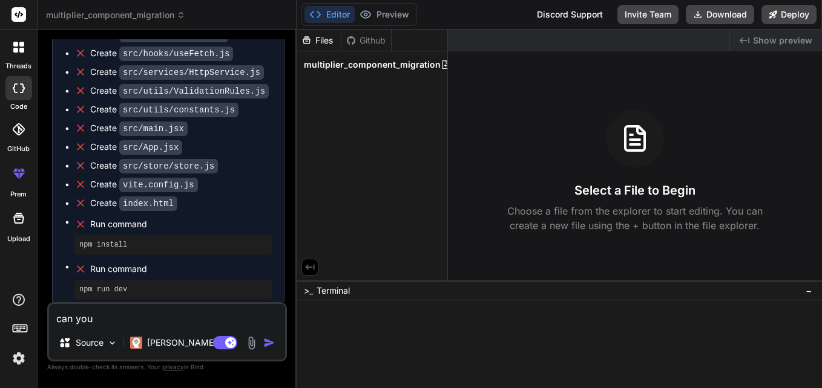
type textarea "can you"
type textarea "x"
type textarea "can you g"
type textarea "x"
type textarea "can you gi"
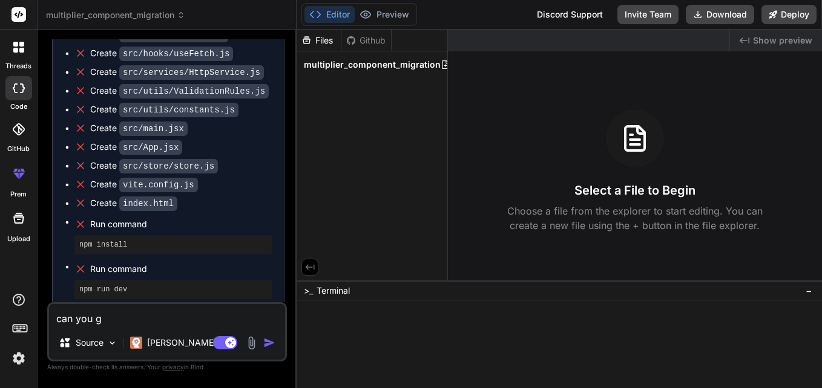
type textarea "x"
type textarea "can you giv"
type textarea "x"
type textarea "can you give"
type textarea "x"
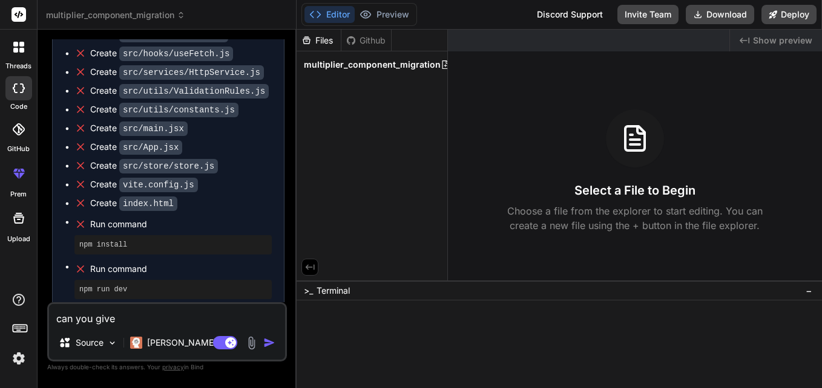
type textarea "can you give"
type textarea "x"
type textarea "can you give m"
type textarea "x"
type textarea "can you give me"
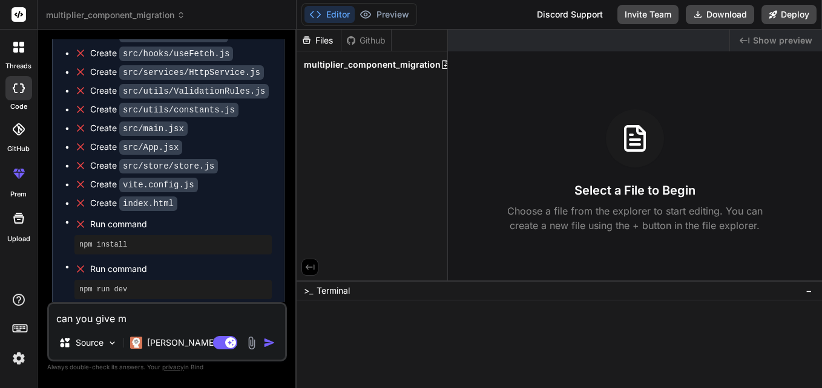
type textarea "x"
type textarea "can you give me"
type textarea "x"
type textarea "can you give me t"
type textarea "x"
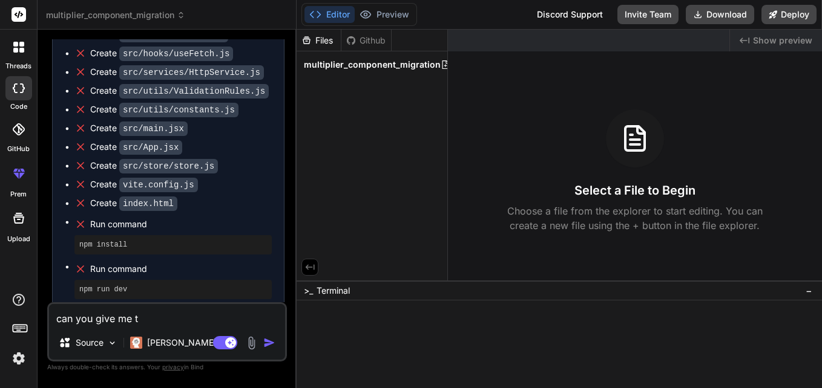
type textarea "can you give me th"
type textarea "x"
type textarea "can you give me the"
type textarea "x"
type textarea "can you give me the"
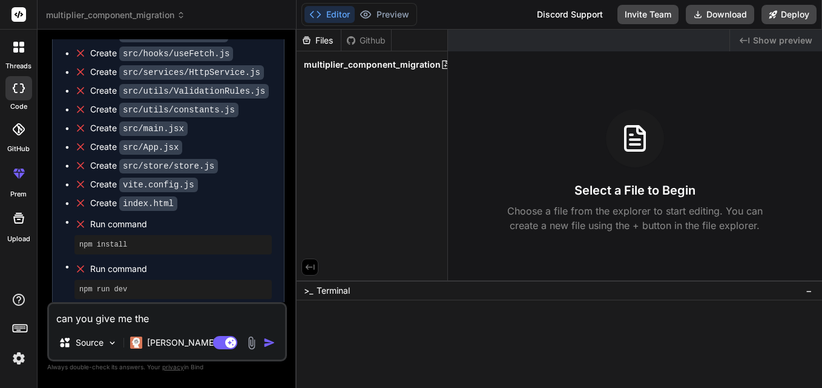
type textarea "x"
type textarea "can you give me the c"
type textarea "x"
type textarea "can you give me the cc"
type textarea "x"
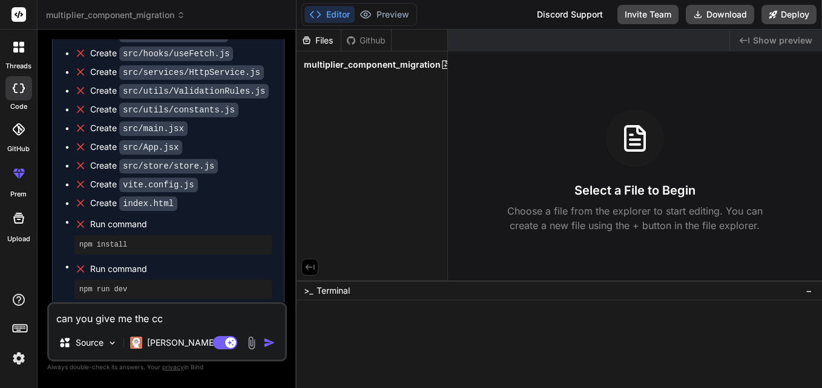
type textarea "can you give me the cco"
type textarea "x"
type textarea "can you give me the ccod"
type textarea "x"
type textarea "can you give me the ccode"
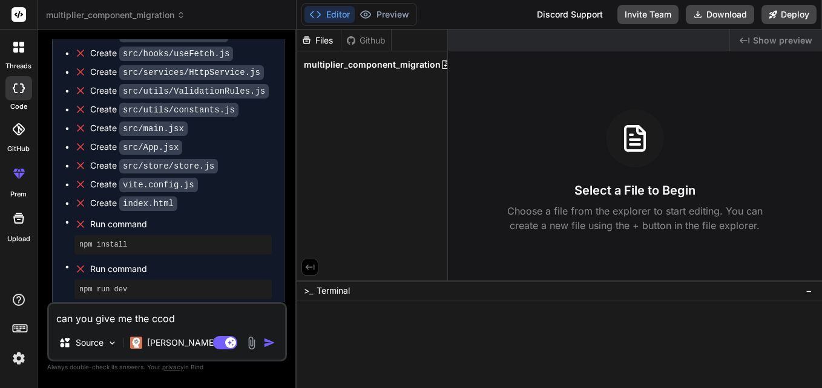
type textarea "x"
type textarea "can you give me the ccod"
type textarea "x"
type textarea "can you give me the cco"
type textarea "x"
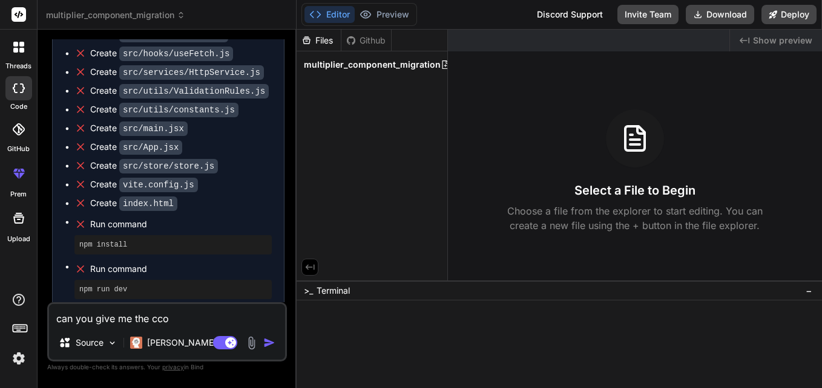
type textarea "can you give me the cc"
type textarea "x"
type textarea "can you give me the c"
type textarea "x"
type textarea "can you give me the cd"
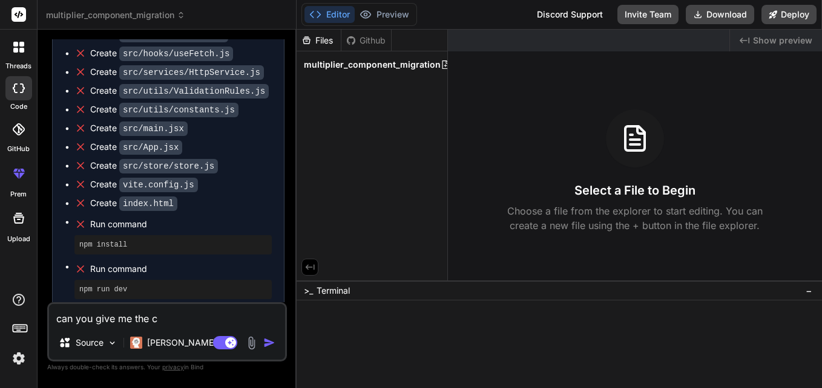
type textarea "x"
type textarea "can you give me the c"
type textarea "x"
type textarea "can you give me the co"
type textarea "x"
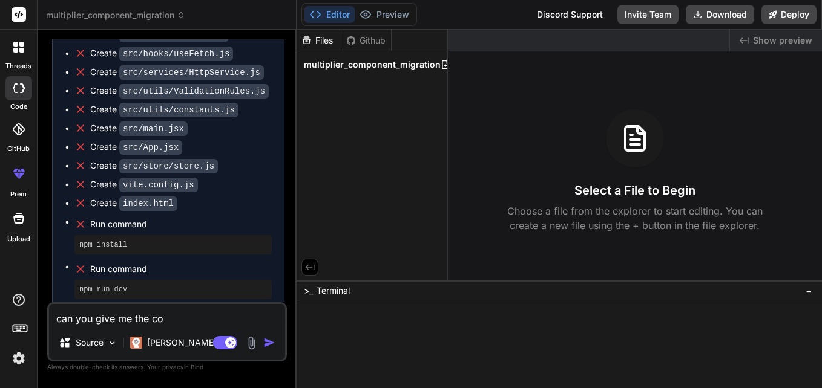
type textarea "can you give me the cod"
type textarea "x"
type textarea "can you give me the code"
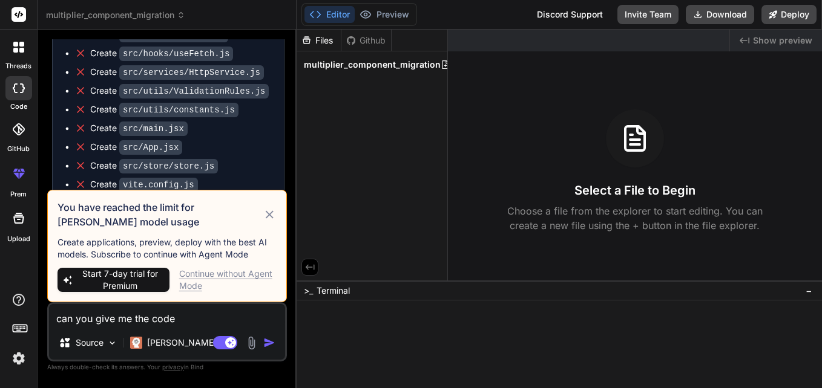
click at [277, 217] on div "You have reached the limit for [PERSON_NAME] model usage Create applications, p…" at bounding box center [167, 246] width 240 height 113
click at [269, 213] on icon at bounding box center [270, 215] width 14 height 15
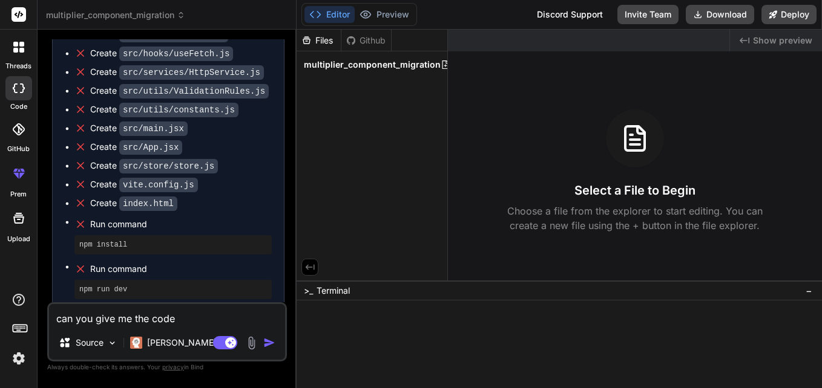
click at [206, 304] on div "can you give me the code Source [PERSON_NAME] 4 S.. Agent Mode. When this toggl…" at bounding box center [167, 332] width 240 height 59
click at [203, 316] on textarea "can you give me the code" at bounding box center [167, 315] width 236 height 22
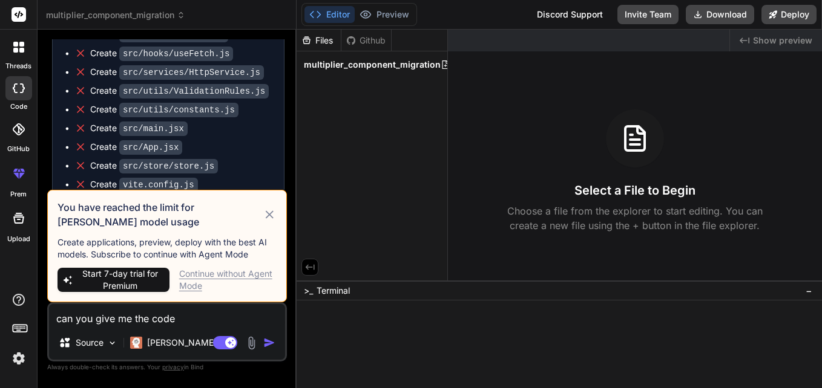
click at [269, 217] on icon at bounding box center [270, 215] width 14 height 15
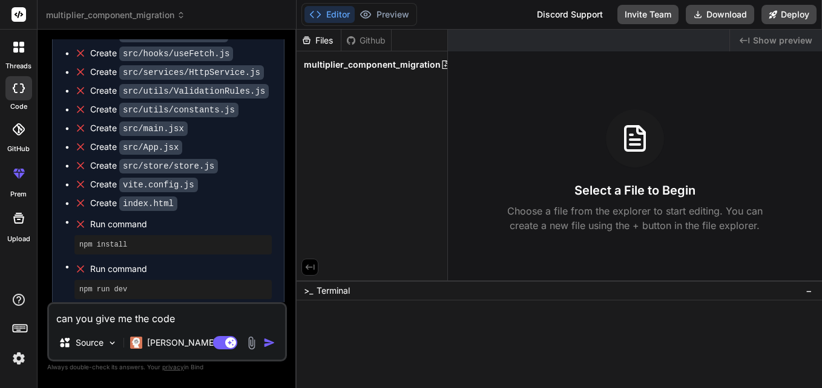
click at [152, 327] on div "can you give me the code Source [PERSON_NAME] 4 S.. Agent Mode. When this toggl…" at bounding box center [167, 332] width 240 height 59
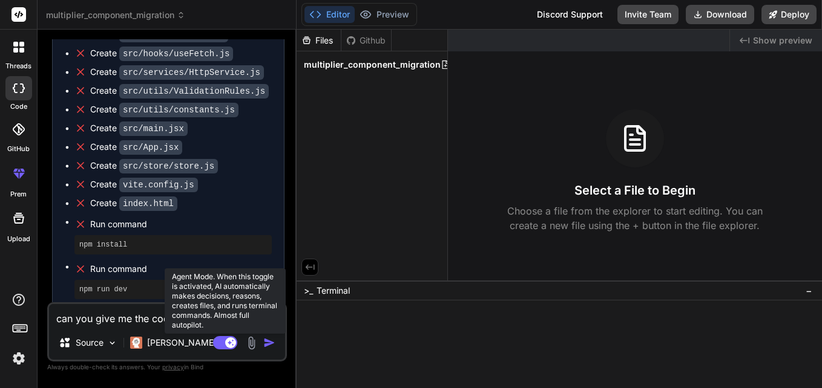
click at [223, 346] on rect at bounding box center [225, 342] width 24 height 13
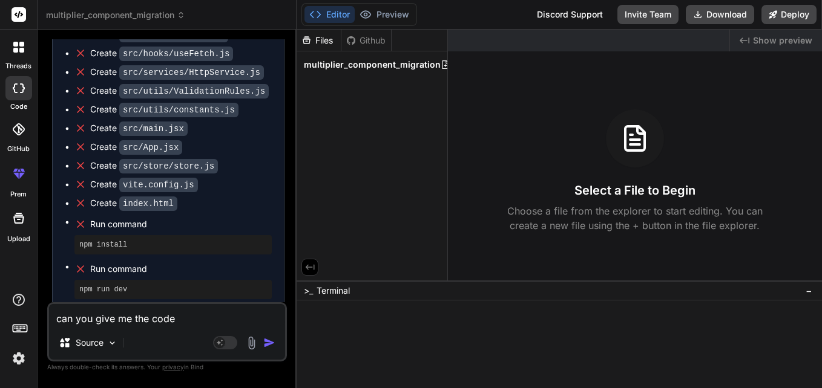
click at [197, 320] on textarea "can you give me the code" at bounding box center [167, 315] width 236 height 22
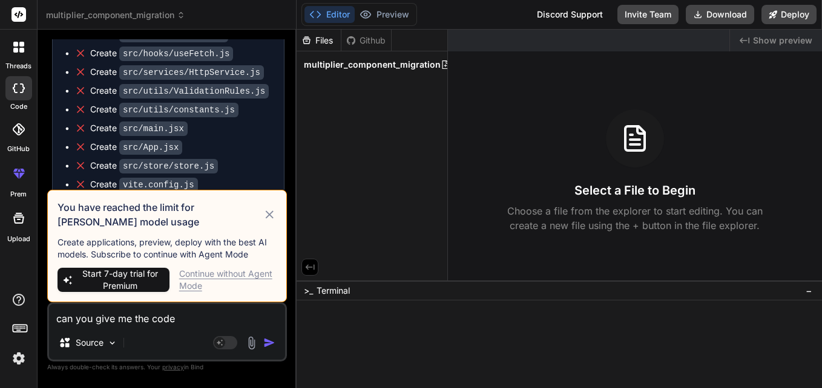
click at [269, 211] on icon at bounding box center [270, 215] width 14 height 15
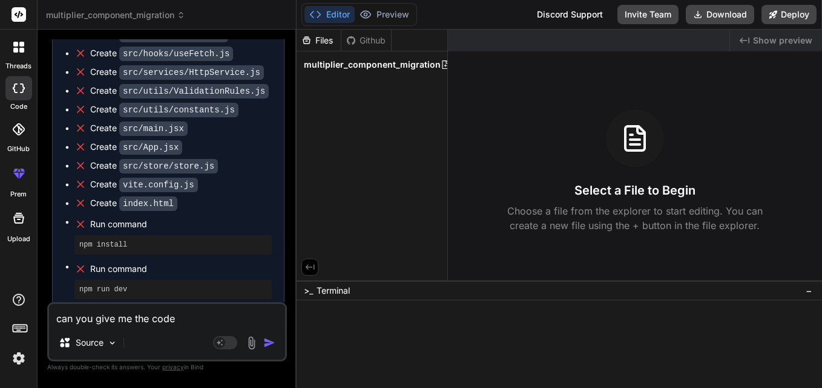
click at [188, 327] on div "can you give me the code Source Agent Mode. When this toggle is activated, AI a…" at bounding box center [167, 332] width 240 height 59
click at [209, 315] on textarea "can you give me the code" at bounding box center [167, 315] width 236 height 22
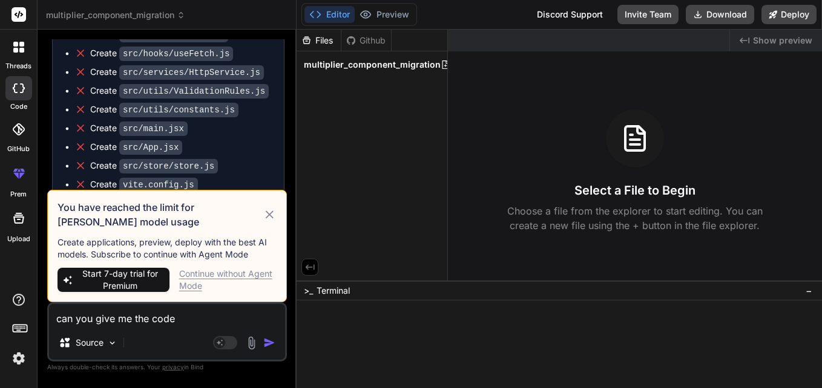
click at [235, 280] on div "Continue without Agent Mode" at bounding box center [227, 280] width 97 height 24
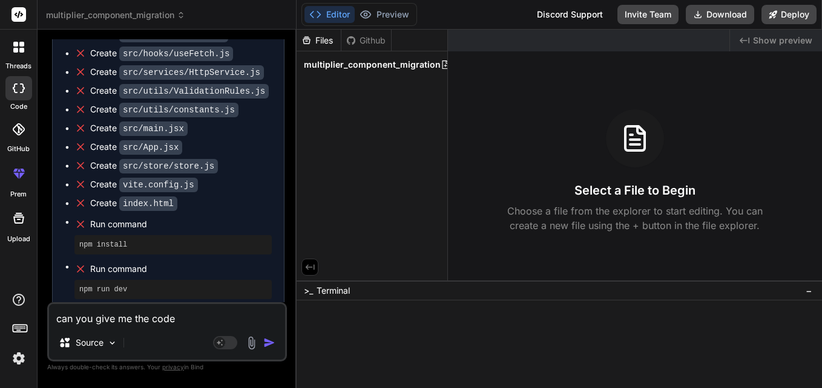
click at [214, 309] on textarea "can you give me the code" at bounding box center [167, 315] width 236 height 22
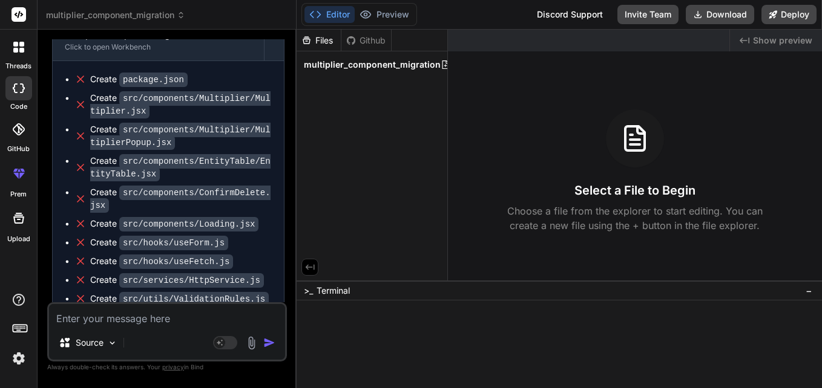
scroll to position [3783, 0]
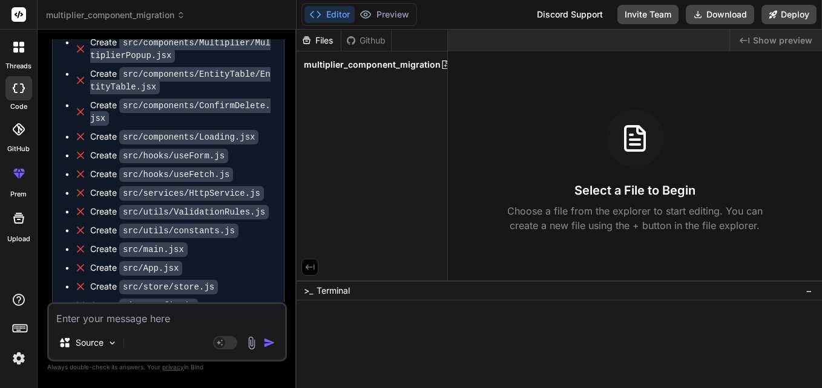
click at [161, 130] on code "src/components/Loading.jsx" at bounding box center [188, 137] width 139 height 15
click at [195, 130] on code "src/components/Loading.jsx" at bounding box center [188, 137] width 139 height 15
click at [197, 130] on code "src/components/Loading.jsx" at bounding box center [188, 137] width 139 height 15
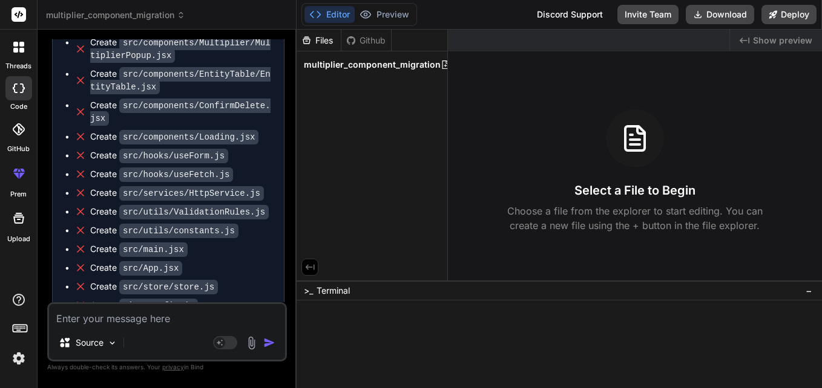
click at [197, 130] on code "src/components/Loading.jsx" at bounding box center [188, 137] width 139 height 15
click at [100, 131] on div "Create src/components/Loading.jsx" at bounding box center [174, 137] width 168 height 13
click at [80, 131] on icon at bounding box center [80, 137] width 12 height 12
click at [136, 130] on code "src/components/Loading.jsx" at bounding box center [188, 137] width 139 height 15
click at [215, 131] on code "src/components/Loading.jsx" at bounding box center [188, 137] width 139 height 15
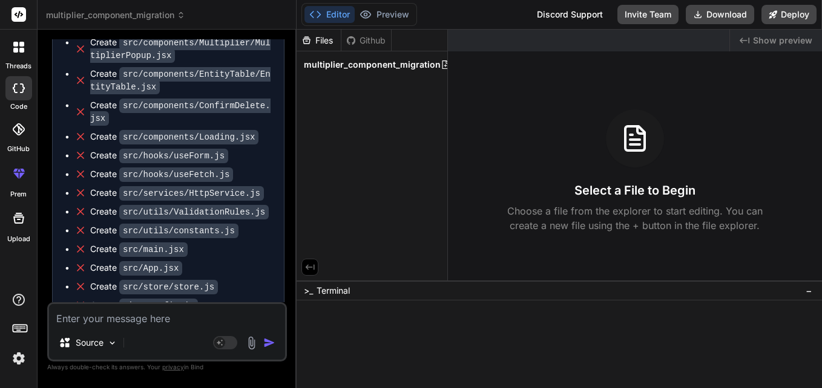
click at [353, 68] on span "multiplier_component_migration" at bounding box center [372, 65] width 137 height 12
click at [441, 64] on icon at bounding box center [446, 65] width 10 height 10
click at [347, 80] on input "text" at bounding box center [382, 80] width 133 height 15
click at [442, 67] on icon at bounding box center [445, 65] width 7 height 8
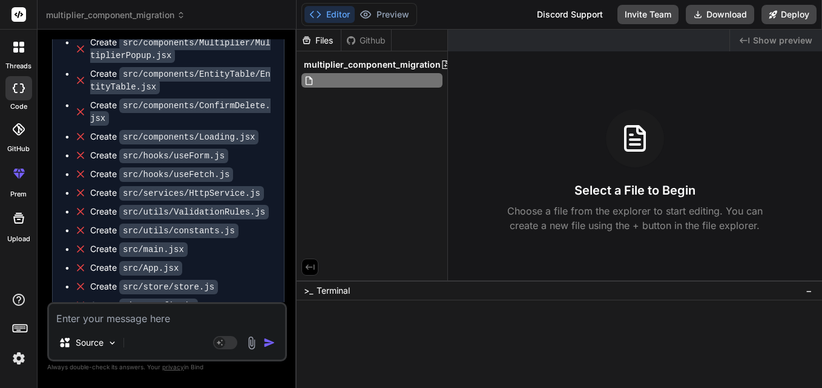
click at [337, 95] on div "multiplier_component_migration" at bounding box center [372, 74] width 151 height 46
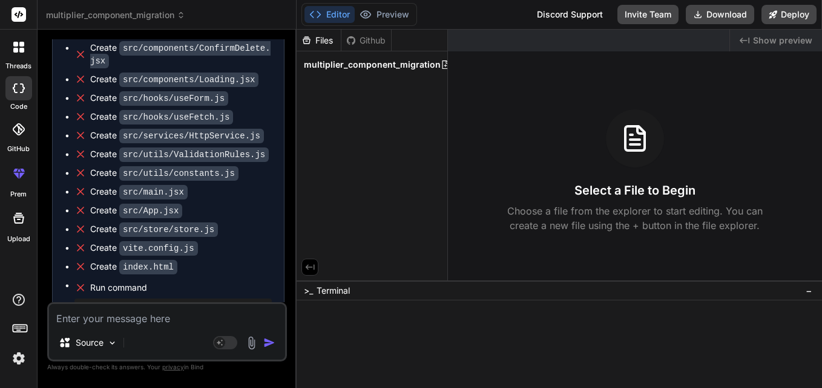
scroll to position [3904, 0]
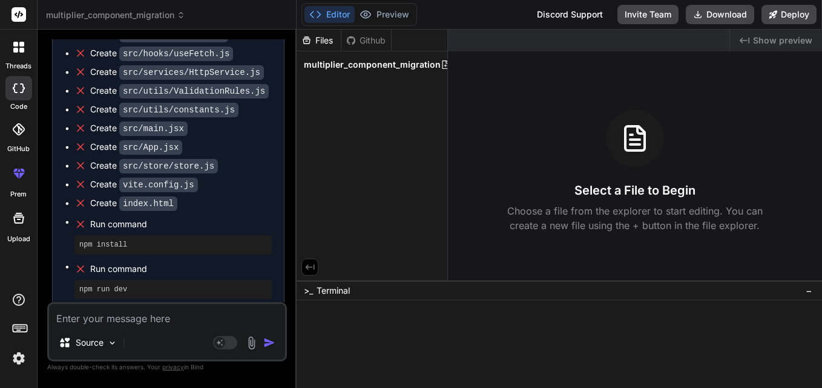
click at [162, 197] on code "index.html" at bounding box center [148, 204] width 58 height 15
click at [168, 178] on code "vite.config.js" at bounding box center [158, 185] width 79 height 15
click at [177, 329] on div "Source Agent Mode. When this toggle is activated, AI automatically makes decisi…" at bounding box center [167, 332] width 240 height 59
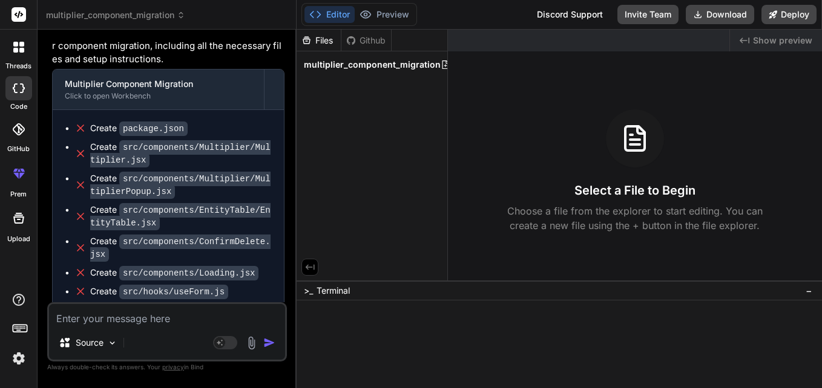
scroll to position [3602, 0]
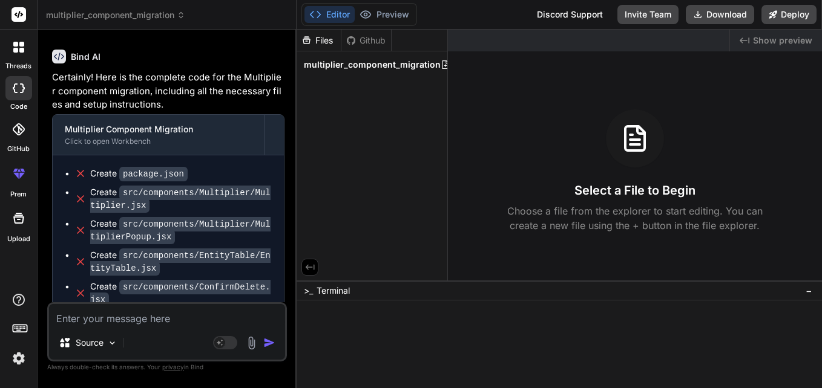
click at [417, 195] on div "Files Github multiplier_component_migration" at bounding box center [372, 155] width 151 height 251
click at [381, 156] on div "Files Github multiplier_component_migration" at bounding box center [372, 155] width 151 height 251
click at [442, 68] on icon at bounding box center [445, 65] width 7 height 8
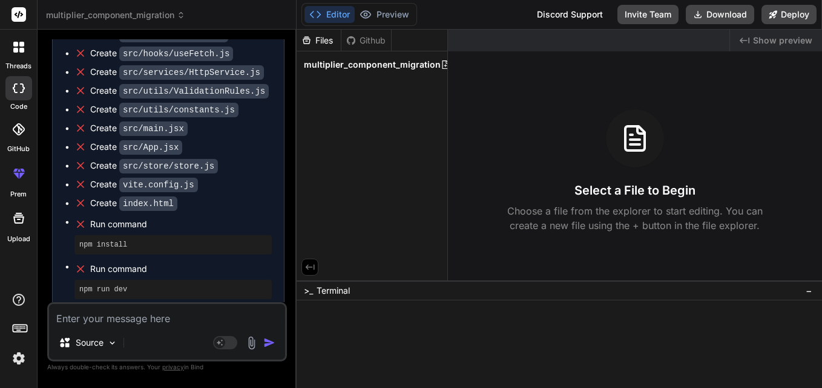
click at [168, 326] on div "Source Agent Mode. When this toggle is activated, AI automatically makes decisi…" at bounding box center [167, 332] width 240 height 59
click at [168, 321] on textarea at bounding box center [167, 315] width 236 height 22
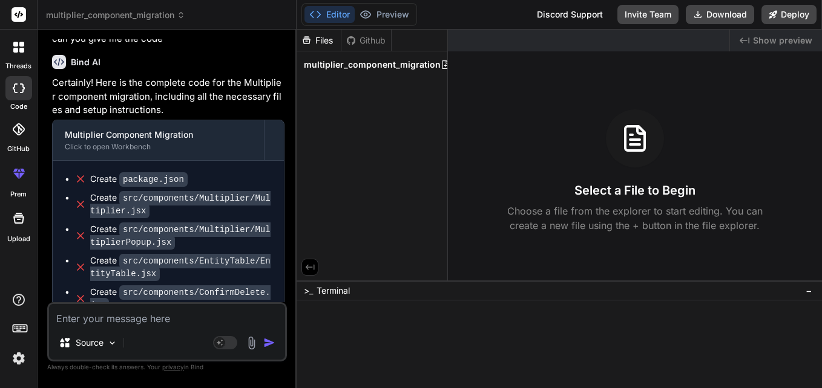
scroll to position [3536, 0]
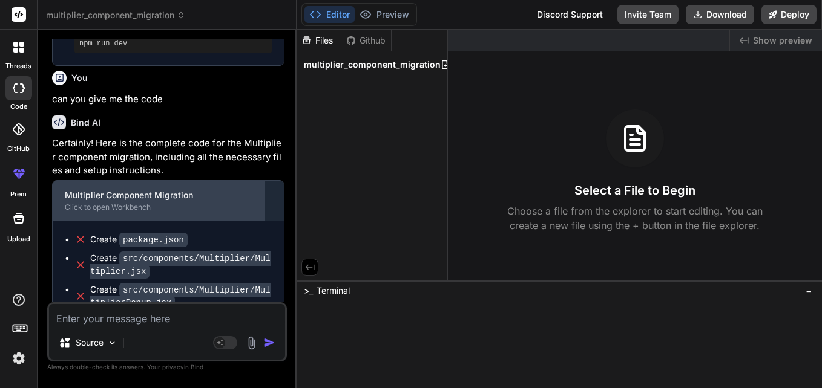
click at [168, 189] on div "Multiplier Component Migration" at bounding box center [158, 195] width 187 height 12
click at [133, 203] on div "Click to open Workbench" at bounding box center [158, 208] width 187 height 10
click at [119, 203] on div "Click to open Workbench" at bounding box center [158, 208] width 187 height 10
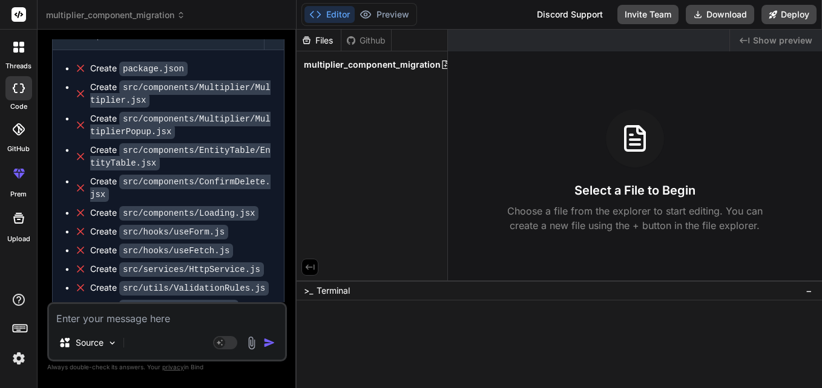
scroll to position [3475, 0]
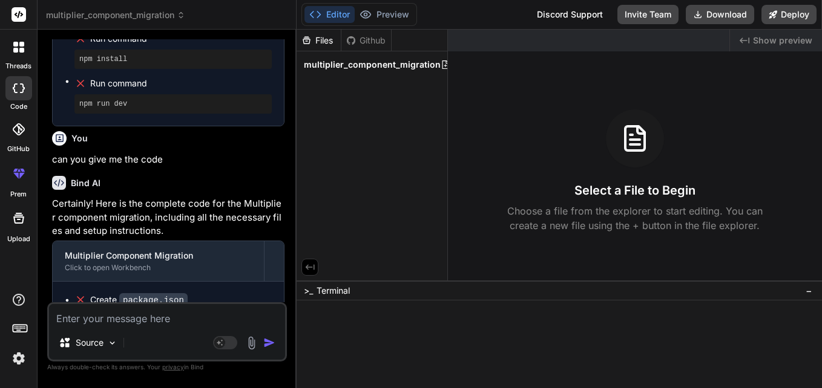
click at [101, 153] on p "can you give me the code" at bounding box center [168, 160] width 232 height 14
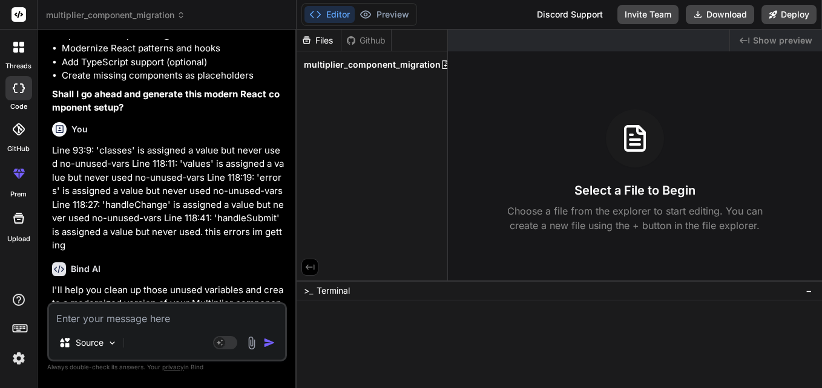
scroll to position [1781, 0]
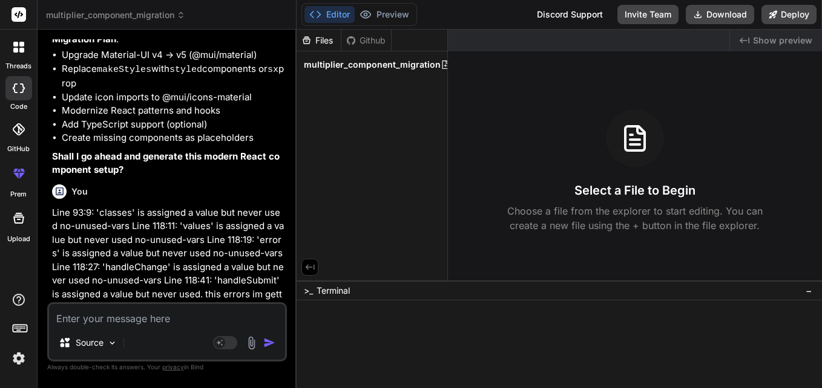
click at [98, 156] on strong "Shall I go ahead and generate this modern React component setup?" at bounding box center [166, 163] width 228 height 25
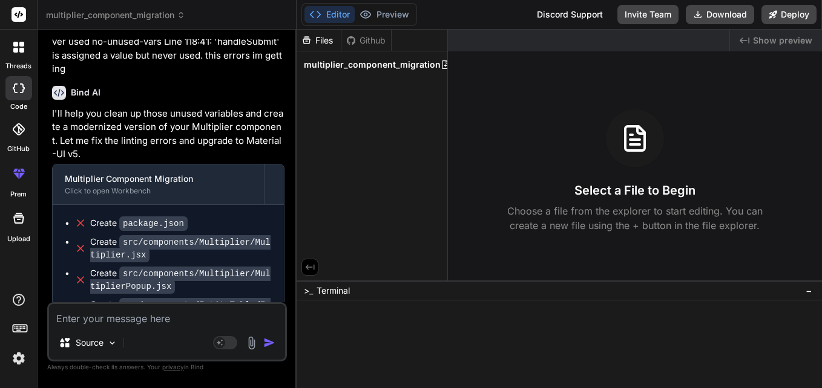
scroll to position [2023, 0]
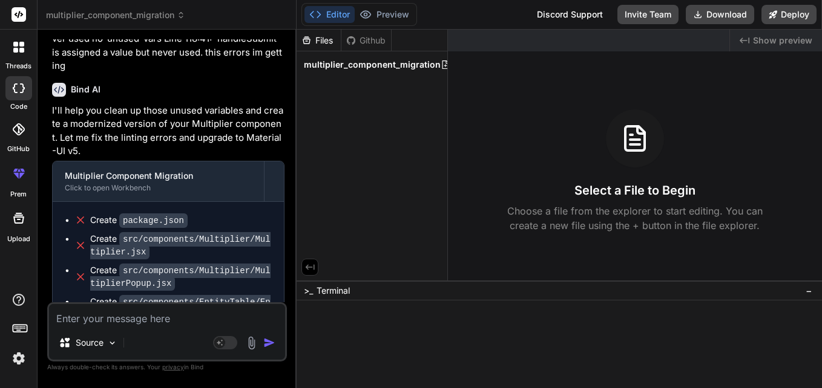
click at [114, 126] on p "I'll help you clean up those unused variables and create a modernized version o…" at bounding box center [168, 131] width 232 height 54
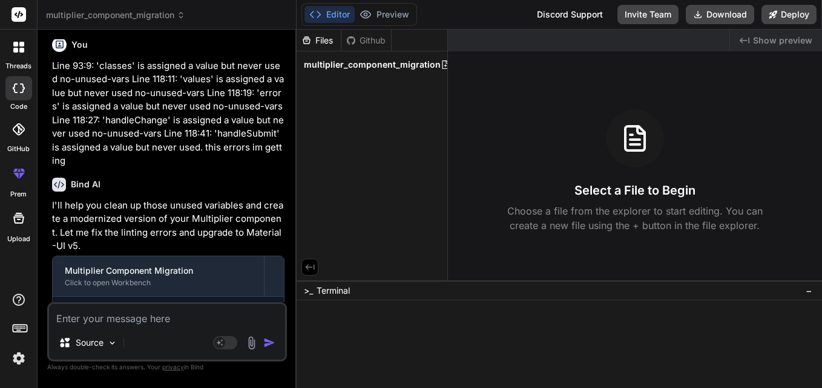
scroll to position [1902, 0]
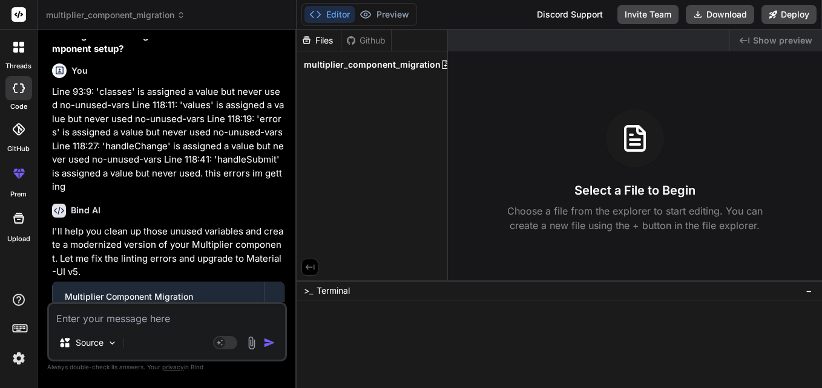
click at [63, 87] on p "Line 93:9: 'classes' is assigned a value but never used no-unused-vars Line 118…" at bounding box center [168, 139] width 232 height 109
click at [153, 182] on p "Line 93:9: 'classes' is assigned a value but never used no-unused-vars Line 118…" at bounding box center [168, 139] width 232 height 109
click at [177, 169] on p "Line 93:9: 'classes' is assigned a value but never used no-unused-vars Line 118…" at bounding box center [168, 139] width 232 height 109
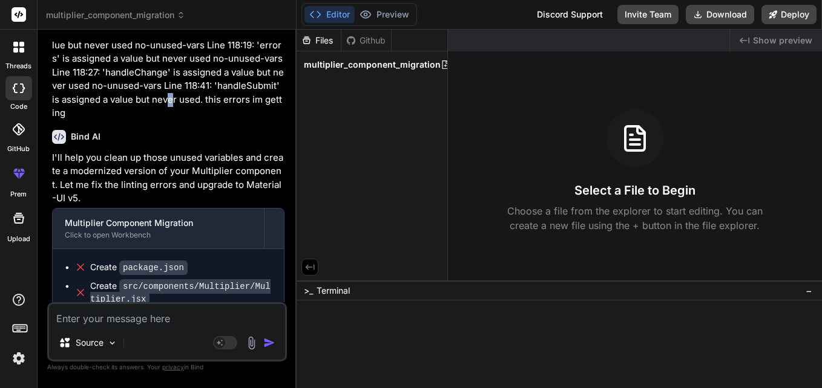
scroll to position [1962, 0]
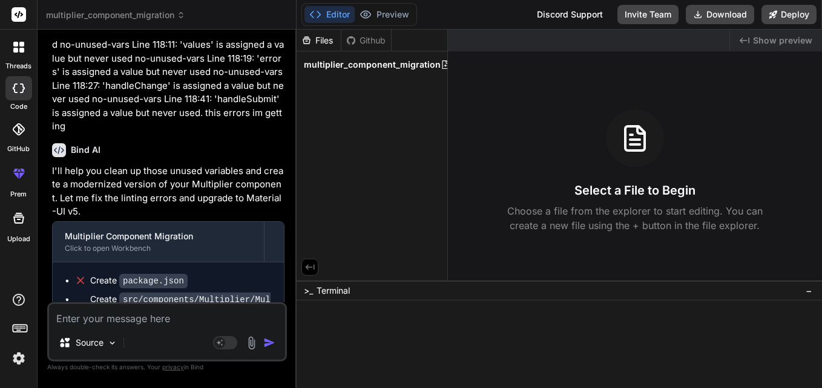
click at [364, 111] on div "Files Github multiplier_component_migration" at bounding box center [372, 155] width 151 height 251
click at [150, 324] on textarea at bounding box center [167, 315] width 236 height 22
click at [156, 324] on textarea at bounding box center [167, 315] width 236 height 22
paste textarea "import React, { useState } from "react"; import { makeStyles } from "@material-…"
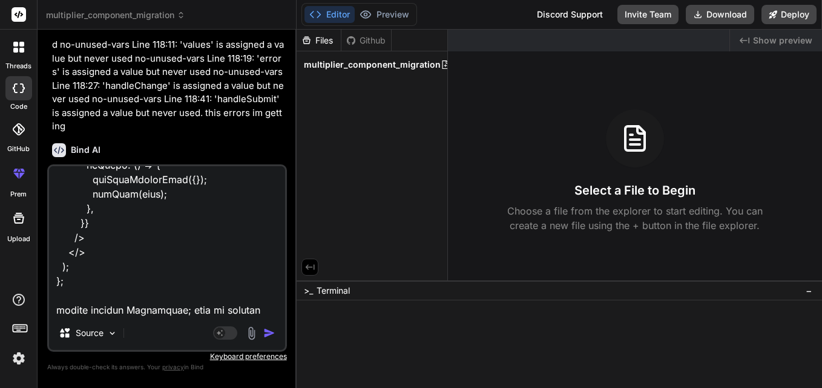
scroll to position [3632, 0]
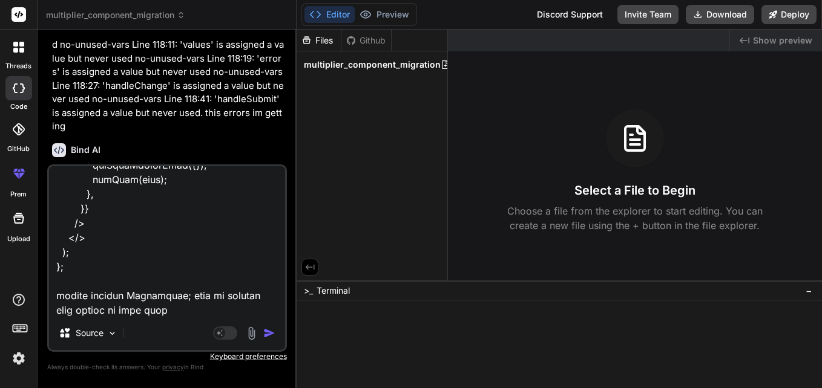
paste textarea "Line 93:9: 'classes' is assigned a value but never used no-unused-vars Line 118…"
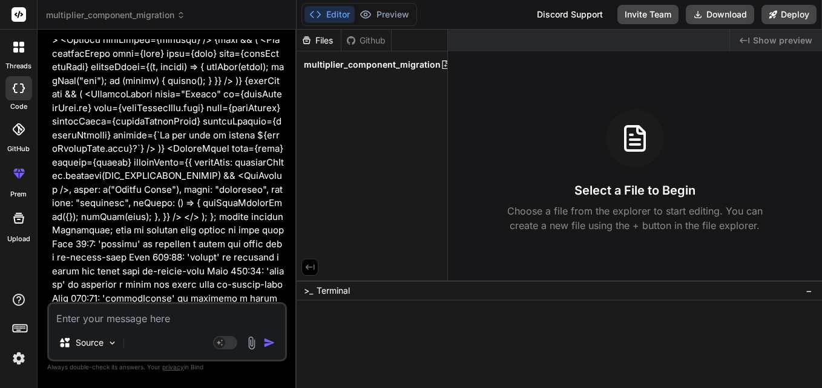
scroll to position [5418, 0]
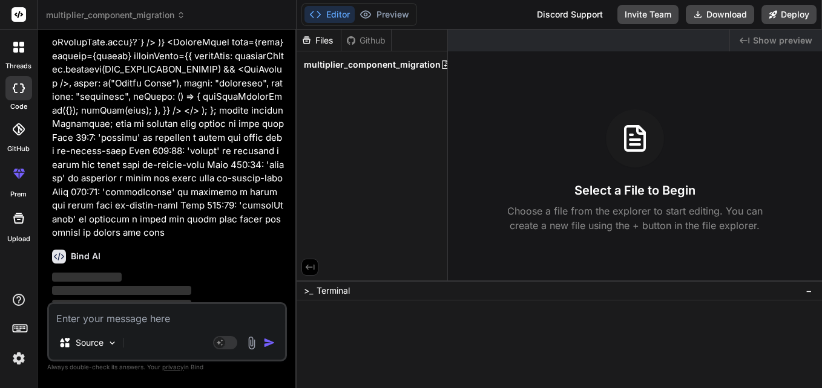
click at [310, 262] on icon at bounding box center [309, 267] width 11 height 11
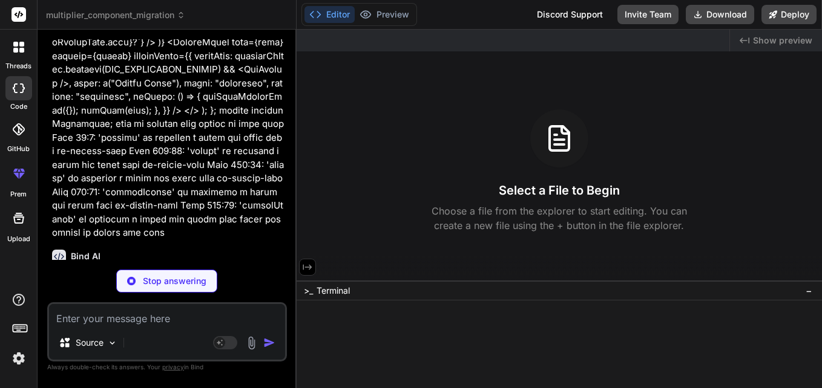
click at [309, 267] on icon at bounding box center [307, 267] width 11 height 11
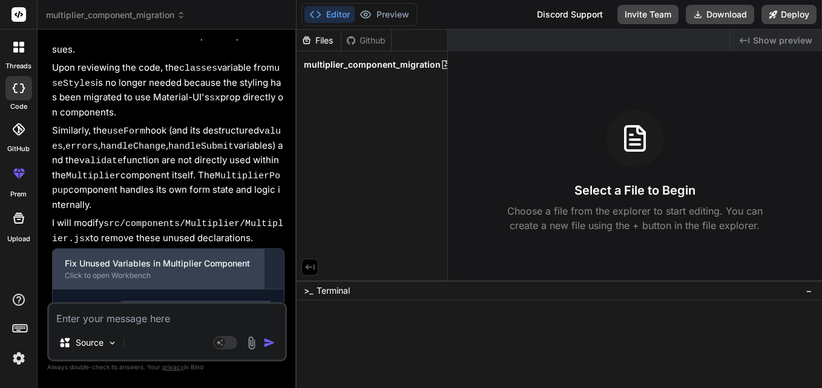
scroll to position [5745, 0]
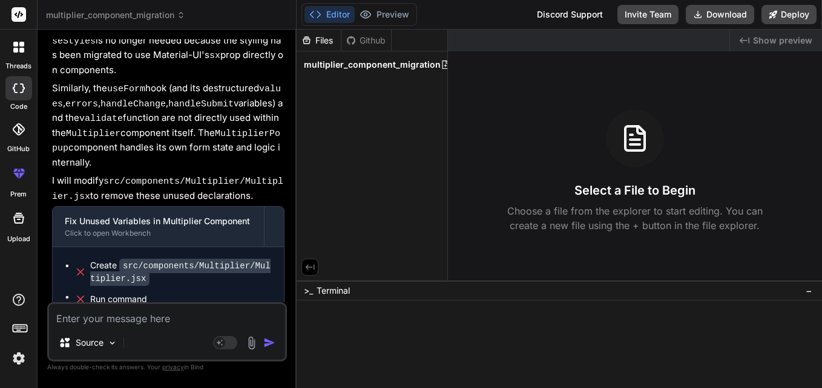
click at [157, 259] on code "src/components/Multiplier/Multiplier.jsx" at bounding box center [180, 272] width 180 height 27
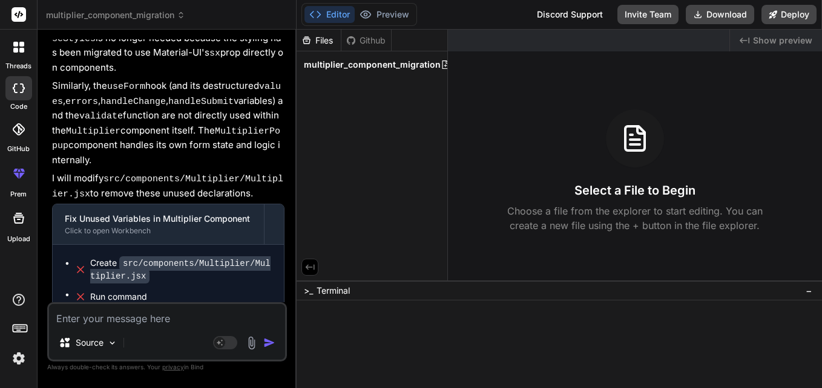
click at [157, 257] on code "src/components/Multiplier/Multiplier.jsx" at bounding box center [180, 270] width 180 height 27
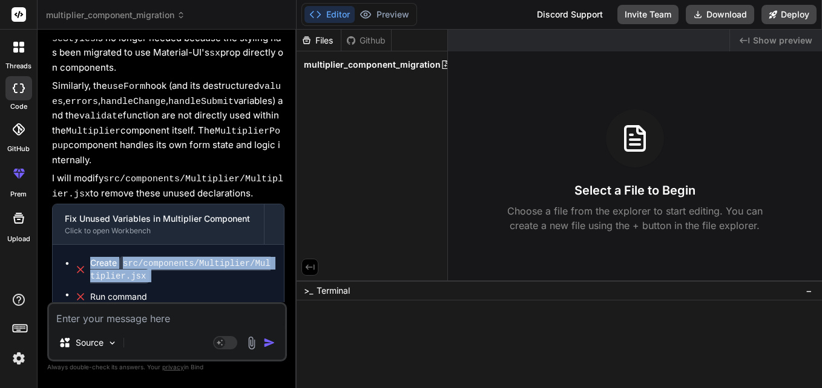
click at [158, 257] on code "src/components/Multiplier/Multiplier.jsx" at bounding box center [180, 270] width 180 height 27
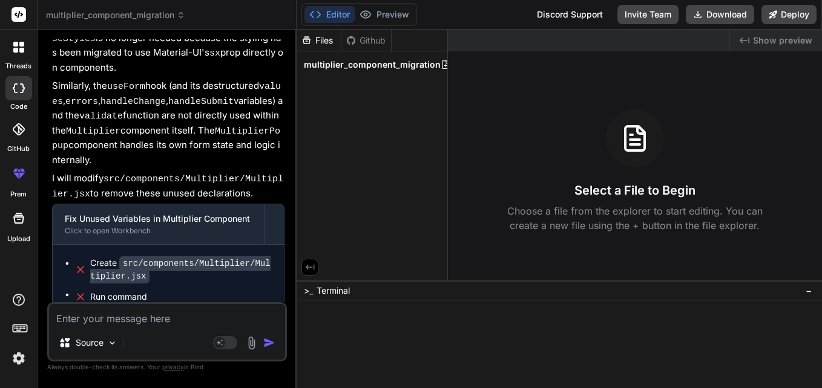
drag, startPoint x: 158, startPoint y: 230, endPoint x: 176, endPoint y: 275, distance: 48.3
click at [176, 289] on li "Run command npm run dev" at bounding box center [172, 308] width 197 height 39
drag, startPoint x: 176, startPoint y: 275, endPoint x: 102, endPoint y: 154, distance: 141.8
click at [102, 172] on p "I will modify src/components/Multiplier/Multiplier.jsx to remove these unused d…" at bounding box center [168, 187] width 232 height 30
click at [160, 353] on div "Source Agent Mode. When this toggle is activated, AI automatically makes decisi…" at bounding box center [167, 332] width 240 height 59
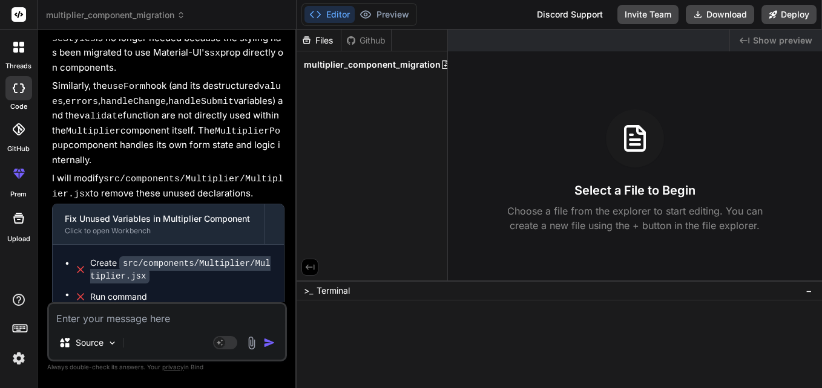
click at [180, 316] on textarea at bounding box center [167, 315] width 236 height 22
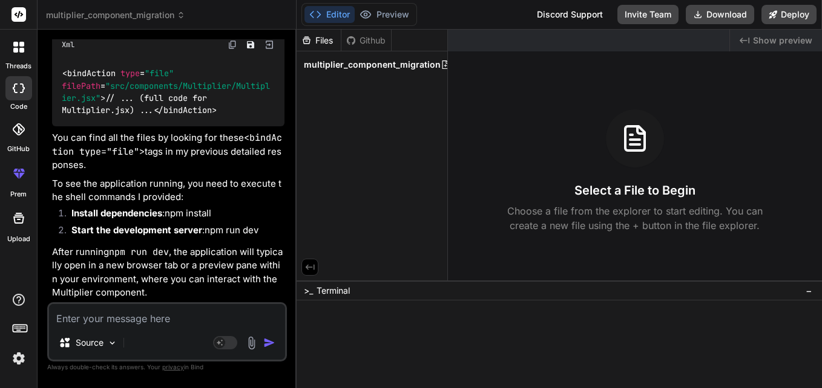
scroll to position [6182, 0]
click at [441, 64] on icon at bounding box center [446, 65] width 10 height 10
click at [388, 79] on input "text" at bounding box center [382, 80] width 133 height 15
drag, startPoint x: 445, startPoint y: 62, endPoint x: 404, endPoint y: 76, distance: 44.0
click at [444, 62] on div at bounding box center [467, 65] width 53 height 10
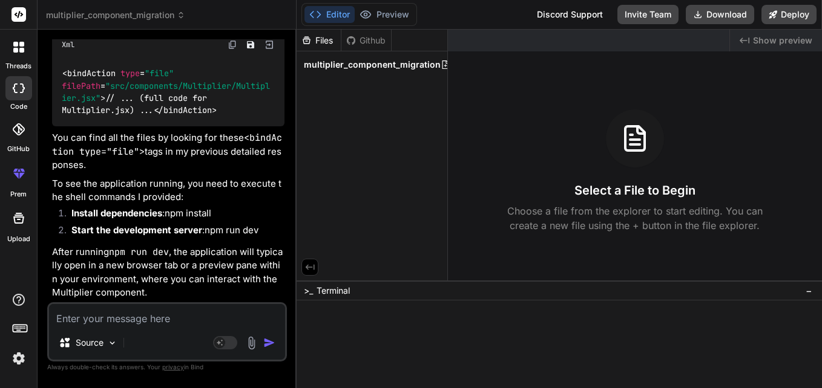
click at [399, 79] on div "Files Github multiplier_component_migration" at bounding box center [372, 155] width 151 height 251
click at [441, 61] on icon at bounding box center [446, 65] width 10 height 10
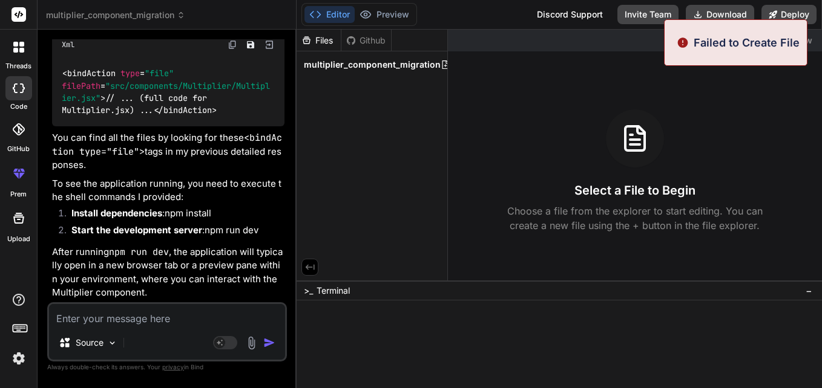
click at [757, 52] on div "Failed to Create File" at bounding box center [735, 42] width 143 height 47
drag, startPoint x: 698, startPoint y: 108, endPoint x: 699, endPoint y: 100, distance: 8.6
click at [700, 105] on div "Created with Pixso. Show preview Select a File to Begin Choose a file from the …" at bounding box center [635, 155] width 374 height 251
click at [597, 67] on div "Created with Pixso. Show preview Select a File to Begin Choose a file from the …" at bounding box center [635, 155] width 374 height 251
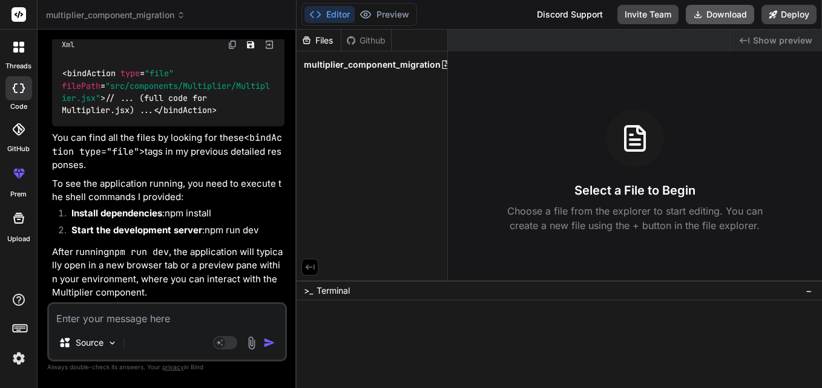
click at [709, 16] on button "Download" at bounding box center [720, 14] width 68 height 19
click at [17, 91] on icon at bounding box center [19, 89] width 12 height 10
click at [574, 7] on div "Discord Support" at bounding box center [569, 14] width 80 height 19
click at [194, 196] on p "To see the application running, you need to execute the shell commands I provid…" at bounding box center [168, 190] width 232 height 27
click at [11, 214] on icon at bounding box center [18, 218] width 15 height 15
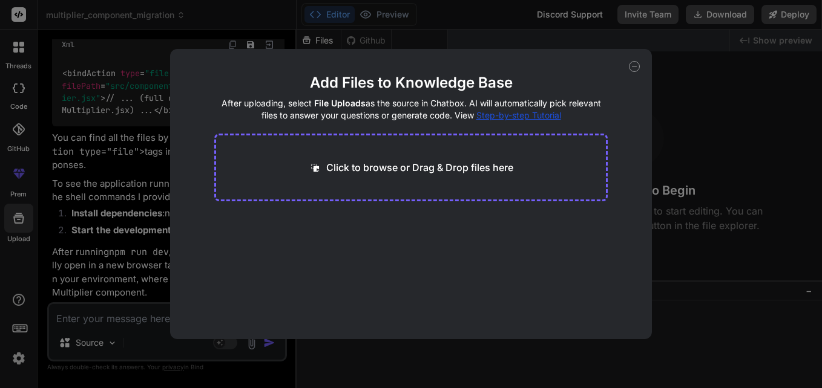
click at [815, 106] on div "Add Files to Knowledge Base After uploading, select File Uploads as the source …" at bounding box center [411, 194] width 822 height 388
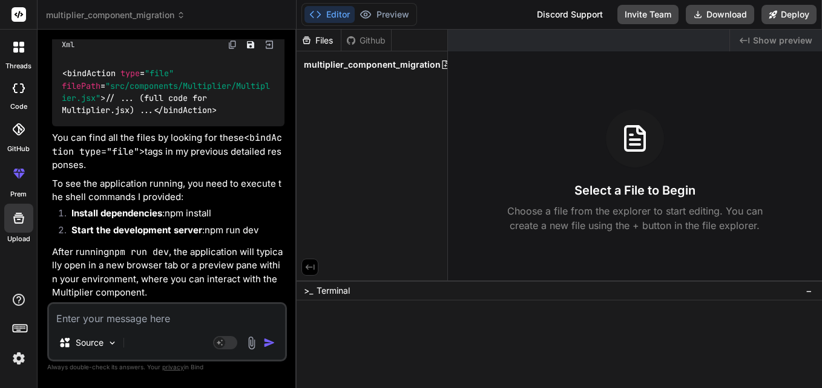
click at [19, 195] on label "prem" at bounding box center [18, 194] width 16 height 10
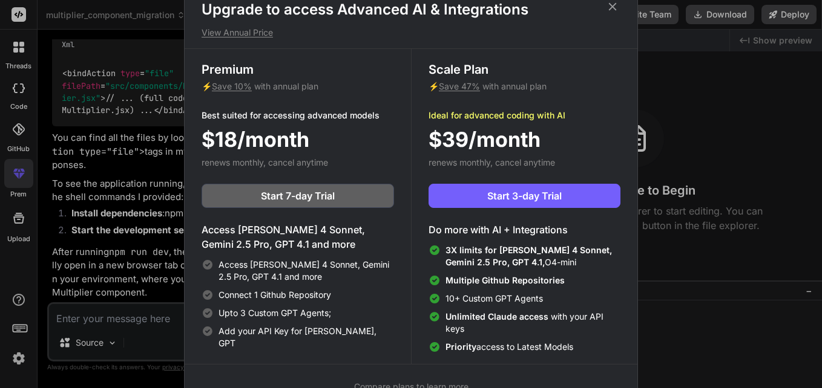
drag, startPoint x: 792, startPoint y: 84, endPoint x: 729, endPoint y: 79, distance: 62.6
click at [792, 84] on div "Upgrade to access Advanced AI & Integrations View Annual Price Premium ⚡ Save 1…" at bounding box center [411, 194] width 822 height 388
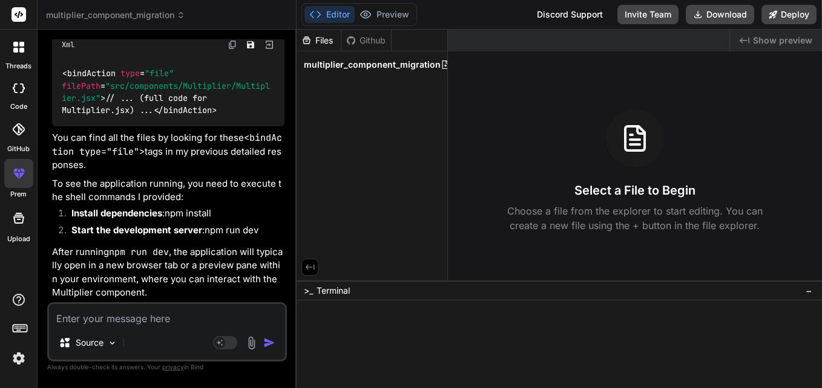
drag, startPoint x: 0, startPoint y: 134, endPoint x: 17, endPoint y: 130, distance: 17.3
click at [0, 134] on html "threads code GitHub prem Upload multiplier_component_migration Created with Pix…" at bounding box center [411, 194] width 822 height 388
click at [17, 130] on icon at bounding box center [19, 129] width 12 height 12
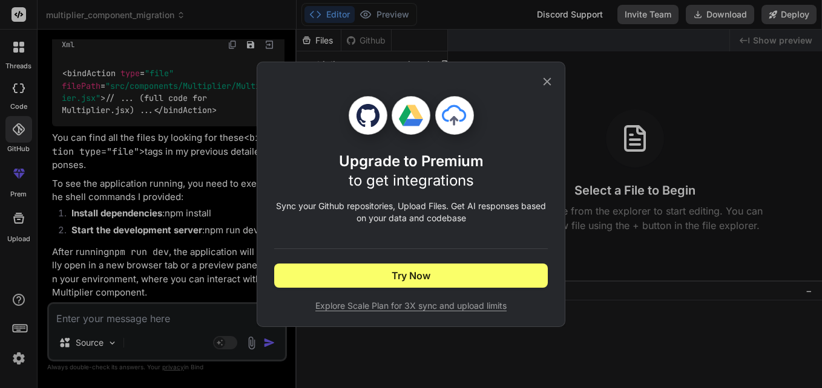
click at [548, 82] on icon at bounding box center [546, 81] width 13 height 13
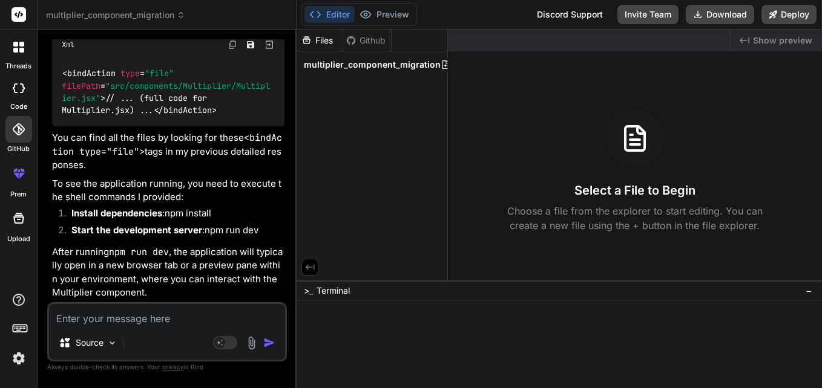
click at [125, 322] on textarea at bounding box center [167, 315] width 236 height 22
click at [14, 48] on icon at bounding box center [15, 50] width 5 height 5
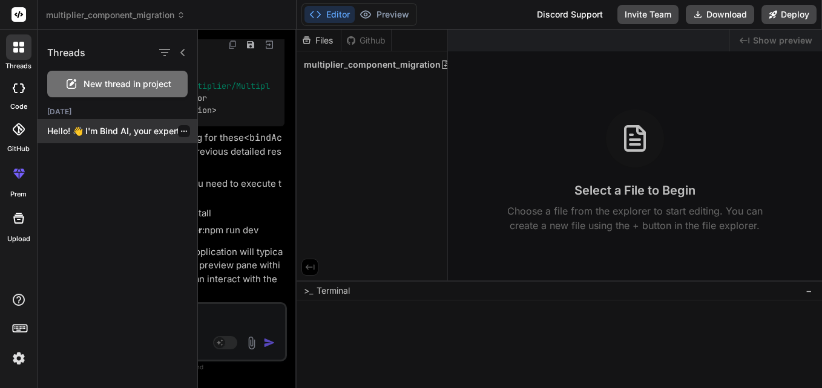
click at [123, 128] on p "Hello! 👋 I'm Bind AI, your expert..." at bounding box center [122, 131] width 150 height 12
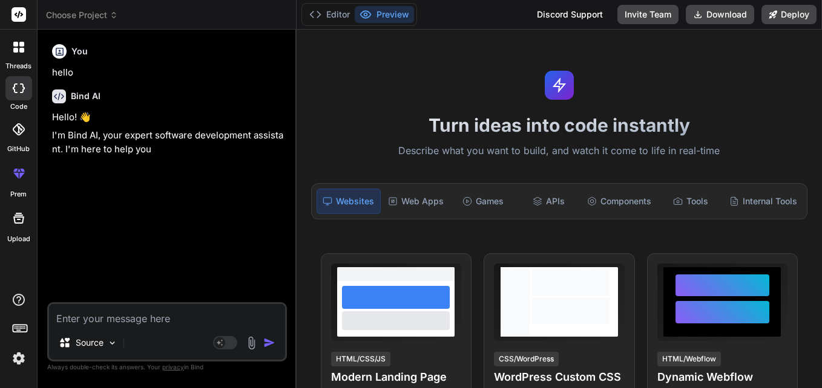
click at [228, 238] on div "You hello Bind AI Hello! 👋 I'm Bind AI, your expert software development assist…" at bounding box center [168, 170] width 237 height 263
click at [158, 317] on textarea at bounding box center [167, 315] width 236 height 22
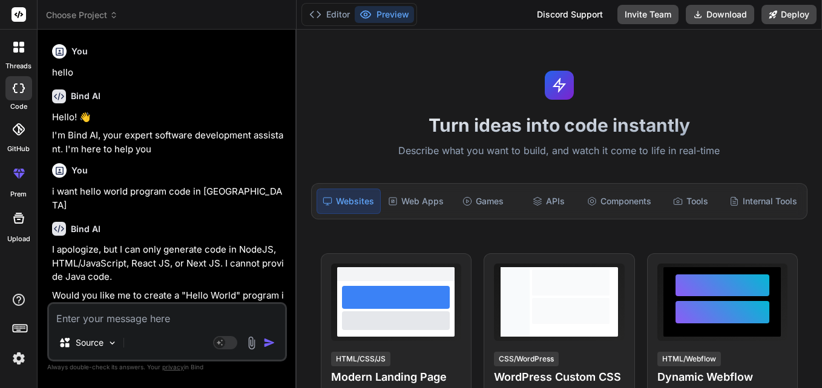
scroll to position [16, 0]
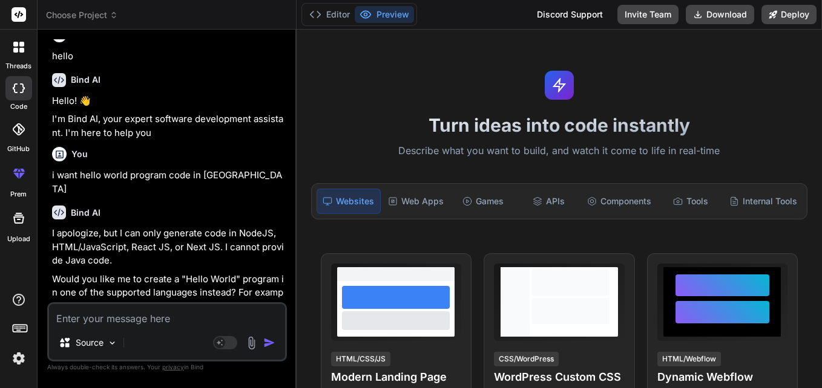
click at [200, 311] on textarea at bounding box center [167, 315] width 236 height 22
click at [186, 321] on textarea at bounding box center [167, 315] width 236 height 22
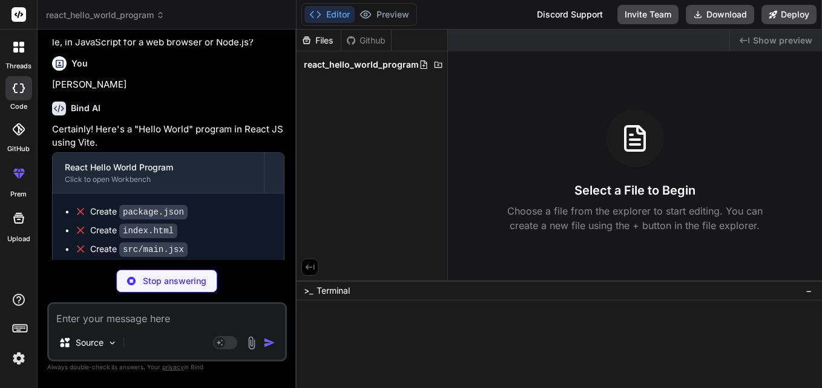
scroll to position [294, 0]
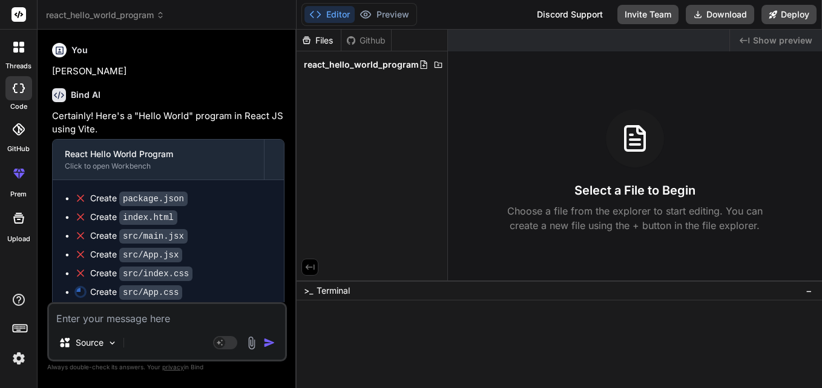
click at [157, 192] on code "package.json" at bounding box center [153, 199] width 68 height 15
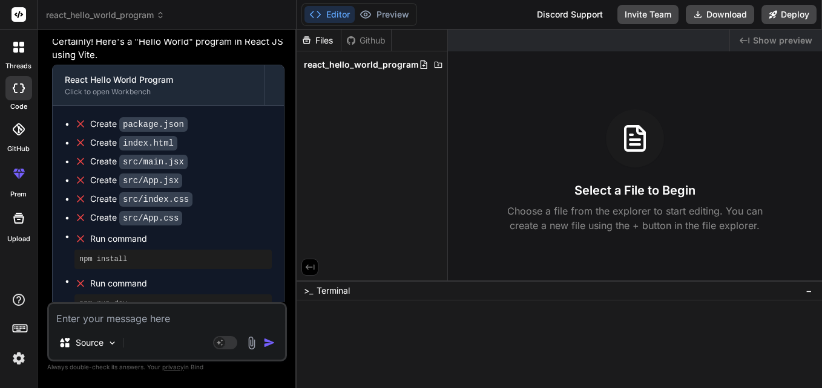
scroll to position [427, 0]
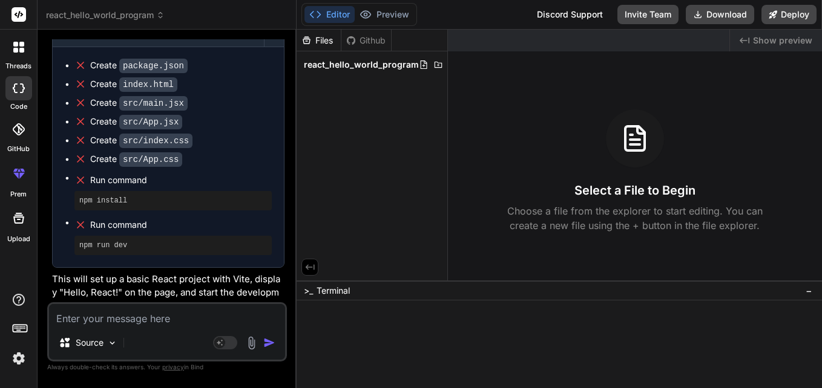
click at [133, 310] on textarea at bounding box center [167, 315] width 236 height 22
click at [96, 303] on div "Source Agent Mode. When this toggle is activated, AI automatically makes decisi…" at bounding box center [167, 332] width 240 height 59
click at [421, 61] on div "react_hello_world_program" at bounding box center [371, 64] width 141 height 17
click at [419, 67] on icon at bounding box center [424, 65] width 10 height 10
click at [433, 61] on icon at bounding box center [438, 65] width 10 height 10
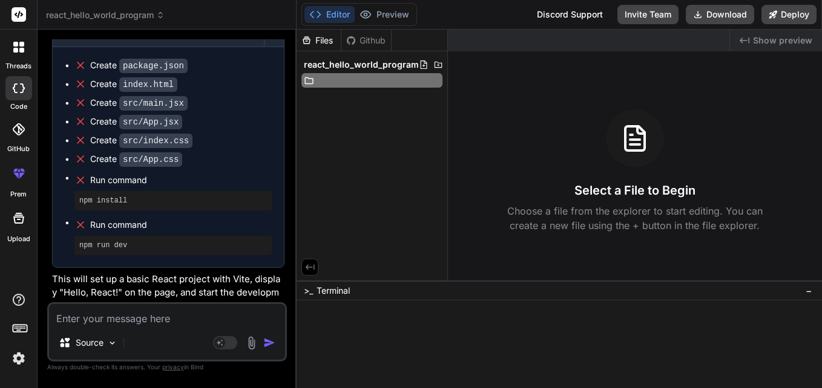
click at [323, 79] on input "text" at bounding box center [382, 80] width 133 height 15
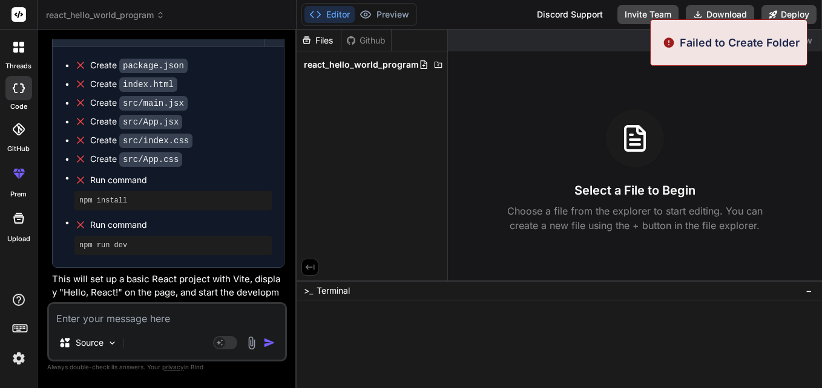
click at [719, 41] on p "Failed to Create Folder" at bounding box center [740, 42] width 120 height 16
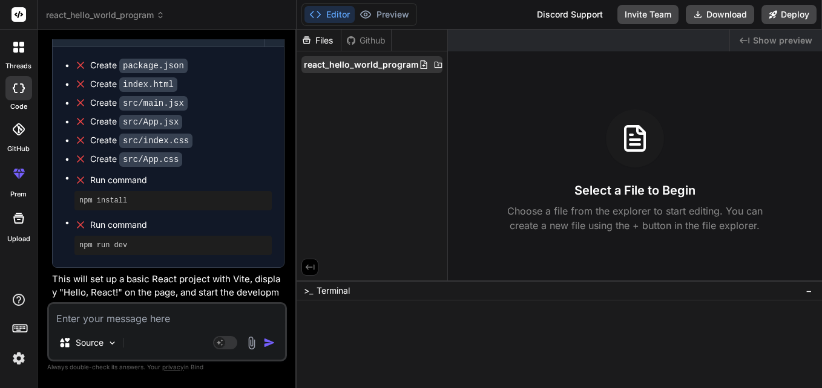
click at [433, 63] on icon at bounding box center [438, 65] width 10 height 10
click at [365, 67] on span "react_hello_world_program" at bounding box center [361, 65] width 115 height 12
click at [362, 63] on span "react_hello_world_program" at bounding box center [361, 65] width 115 height 12
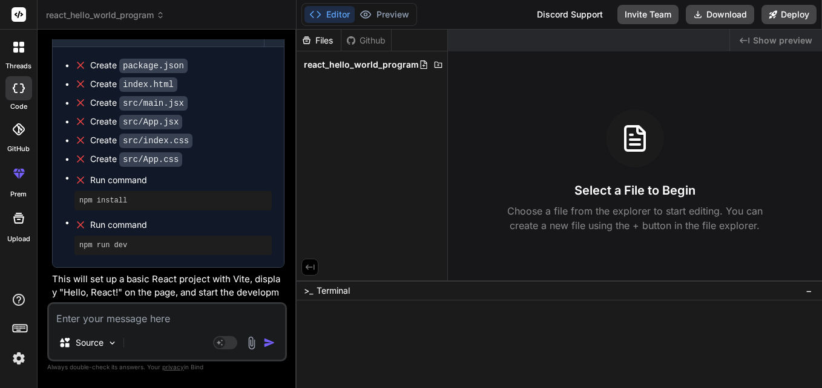
click at [362, 63] on span "react_hello_world_program" at bounding box center [361, 65] width 115 height 12
click at [419, 60] on icon at bounding box center [424, 65] width 10 height 10
click at [683, 193] on h3 "Select a File to Begin" at bounding box center [634, 190] width 121 height 17
drag, startPoint x: 401, startPoint y: 109, endPoint x: 395, endPoint y: 105, distance: 7.1
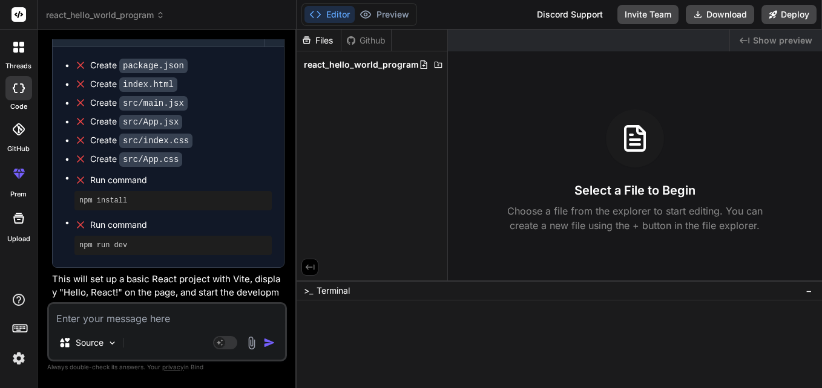
click at [402, 108] on div "Files Github react_hello_world_program" at bounding box center [372, 155] width 151 height 251
click at [375, 69] on span "react_hello_world_program" at bounding box center [361, 65] width 115 height 12
click at [377, 66] on span "react_hello_world_program" at bounding box center [361, 65] width 115 height 12
click at [378, 67] on span "react_hello_world_program" at bounding box center [361, 65] width 115 height 12
click at [372, 66] on span "react_hello_world_program" at bounding box center [361, 65] width 115 height 12
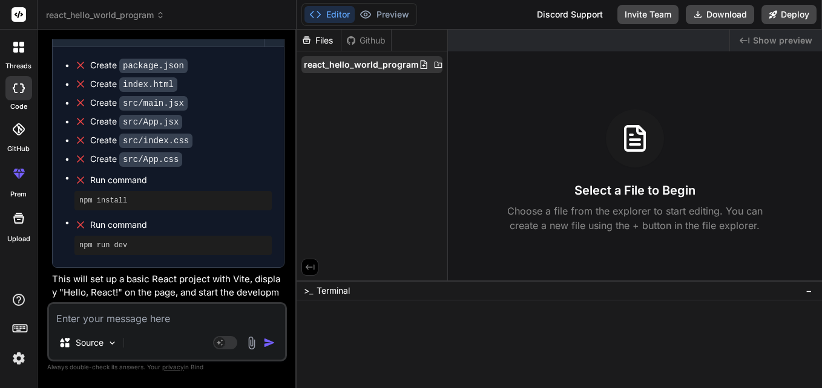
click at [419, 62] on icon at bounding box center [424, 65] width 10 height 10
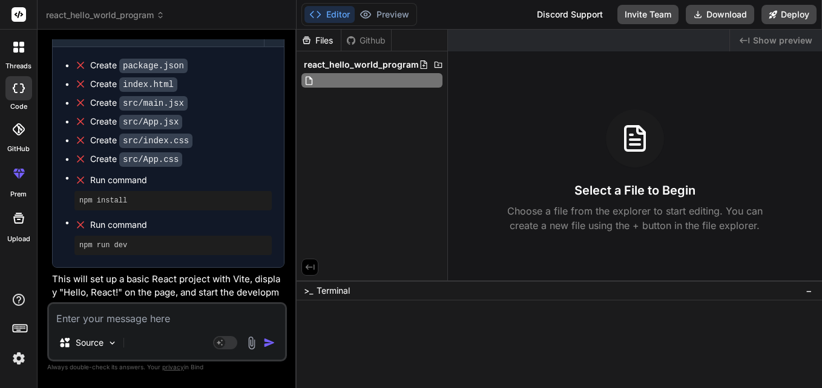
click at [474, 107] on div "Created with Pixso. Show preview Select a File to Begin Choose a file from the …" at bounding box center [635, 155] width 374 height 251
click at [442, 68] on div at bounding box center [445, 65] width 53 height 10
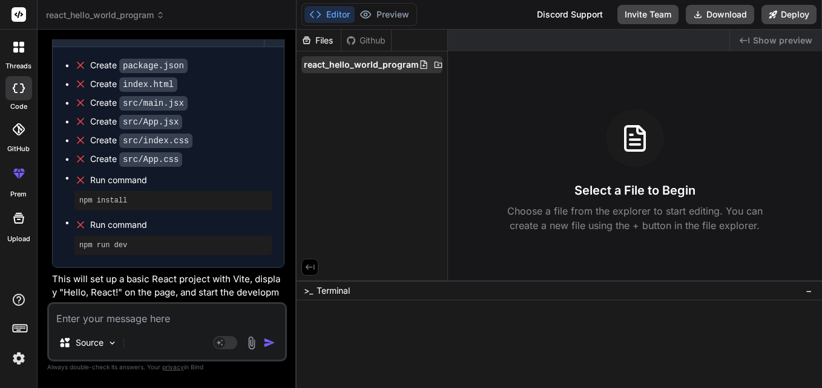
click at [439, 64] on div at bounding box center [445, 65] width 53 height 10
drag, startPoint x: 439, startPoint y: 64, endPoint x: 433, endPoint y: 64, distance: 6.1
click at [433, 64] on icon at bounding box center [438, 65] width 10 height 10
click at [428, 64] on div at bounding box center [445, 65] width 53 height 10
click at [433, 65] on icon at bounding box center [438, 65] width 10 height 10
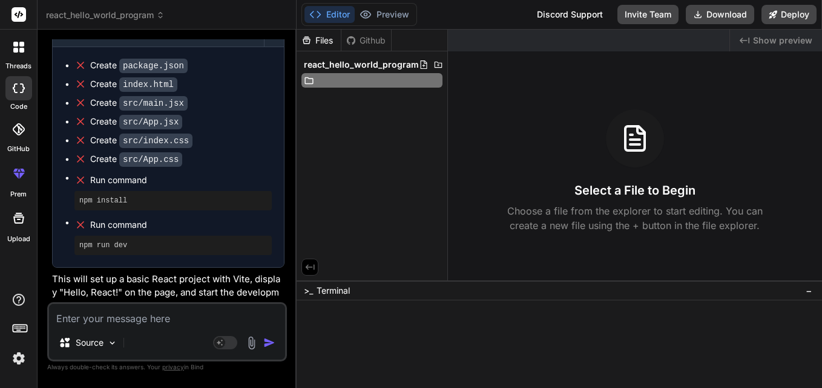
click at [251, 174] on span "Run command" at bounding box center [181, 180] width 182 height 12
click at [436, 62] on icon at bounding box center [438, 65] width 10 height 10
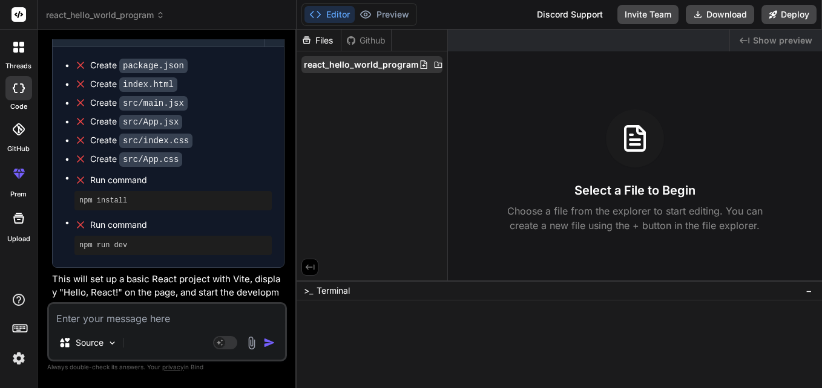
click at [434, 62] on icon at bounding box center [438, 65] width 8 height 6
click at [364, 62] on span "react_hello_world_program" at bounding box center [361, 65] width 115 height 12
click at [359, 62] on span "react_hello_world_program" at bounding box center [361, 65] width 115 height 12
click at [310, 39] on icon at bounding box center [306, 40] width 10 height 10
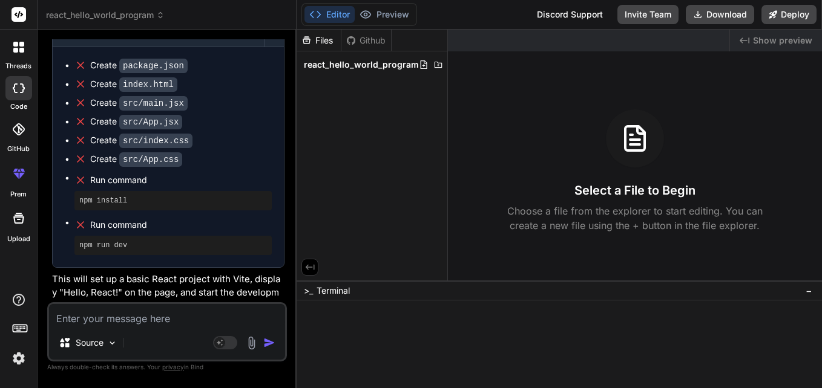
click at [315, 41] on div "Files" at bounding box center [319, 40] width 44 height 12
click at [358, 37] on div "Github" at bounding box center [366, 40] width 50 height 12
click at [324, 37] on div "Files" at bounding box center [319, 40] width 44 height 12
drag, startPoint x: 345, startPoint y: 82, endPoint x: 347, endPoint y: 73, distance: 10.0
click at [346, 82] on div "Files Github react_hello_world_program" at bounding box center [372, 155] width 151 height 251
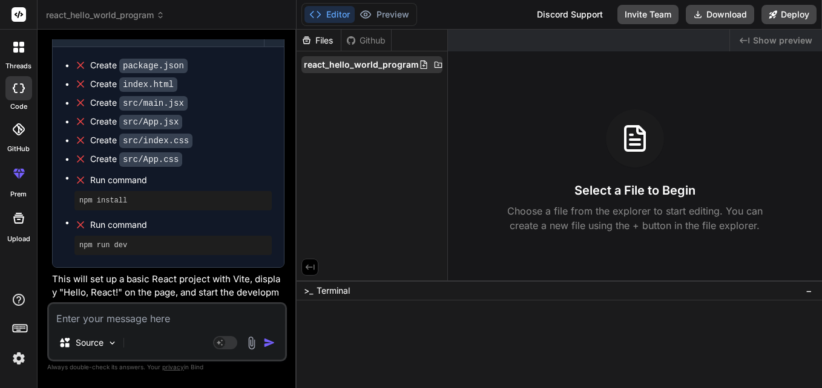
click at [349, 67] on span "react_hello_world_program" at bounding box center [361, 65] width 115 height 12
click at [435, 66] on icon at bounding box center [438, 65] width 10 height 10
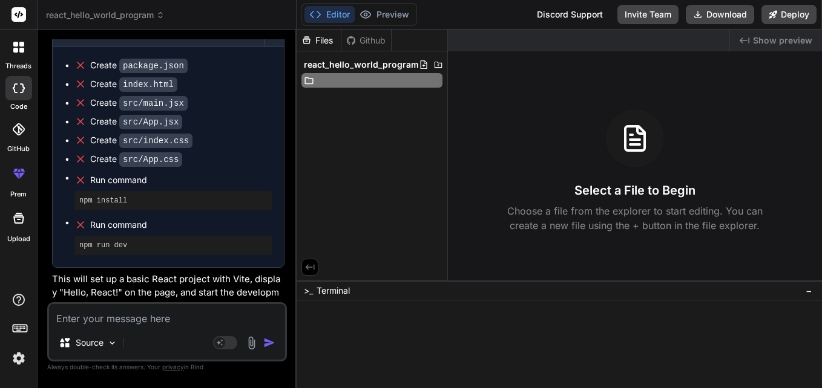
click at [379, 96] on div "react_hello_world_program" at bounding box center [372, 74] width 151 height 46
click at [369, 54] on div "react_hello_world_program" at bounding box center [372, 64] width 151 height 27
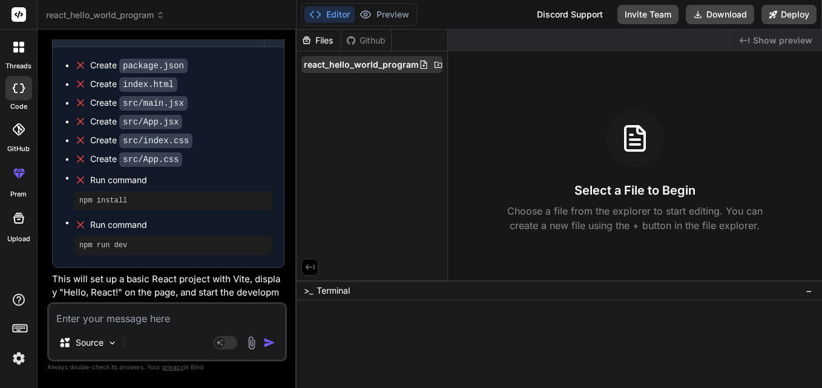
click at [376, 62] on span "react_hello_world_program" at bounding box center [361, 65] width 115 height 12
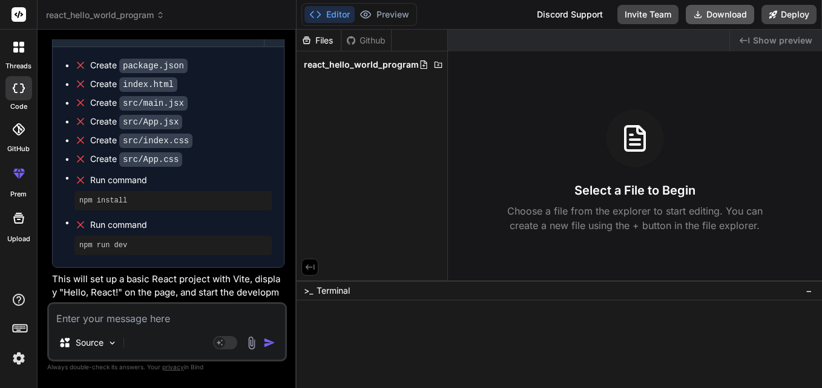
click at [720, 15] on button "Download" at bounding box center [720, 14] width 68 height 19
click at [508, 126] on div "Select a File to Begin Choose a file from the explorer to start editing. You ca…" at bounding box center [635, 171] width 374 height 123
